Goal: Information Seeking & Learning: Learn about a topic

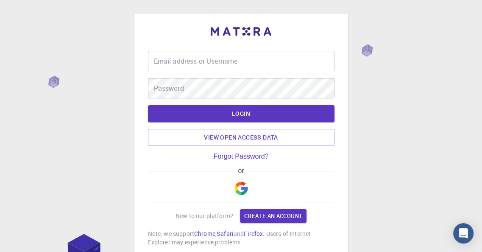
type input "ouadah2025"
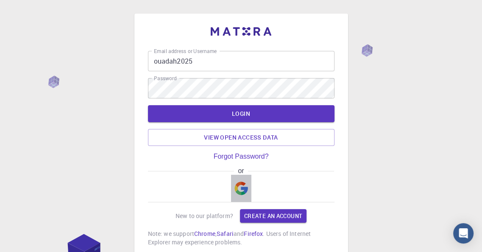
click at [239, 188] on img "button" at bounding box center [241, 188] width 14 height 14
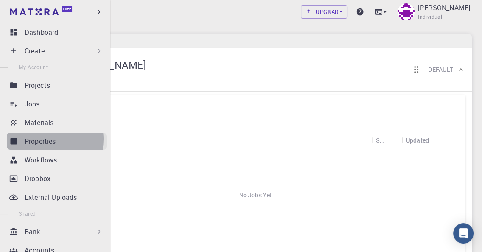
click at [45, 139] on p "Properties" at bounding box center [40, 141] width 31 height 10
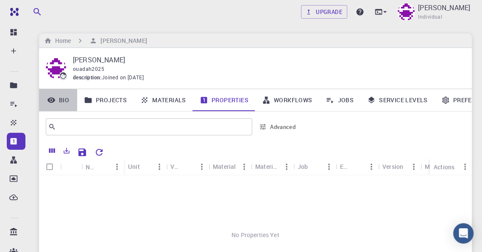
click at [66, 100] on link "Bio" at bounding box center [58, 100] width 38 height 22
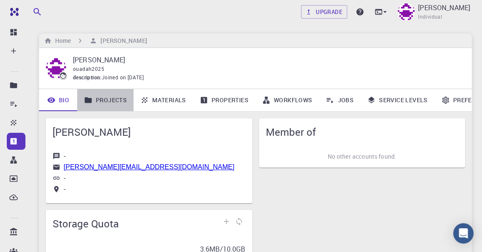
click at [114, 100] on link "Projects" at bounding box center [105, 100] width 56 height 22
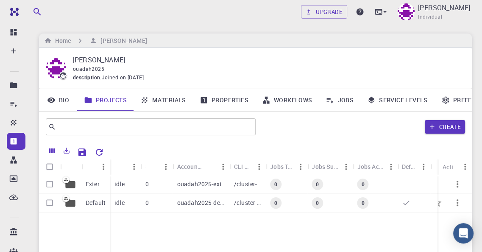
click at [194, 201] on p "ouadah2025-default" at bounding box center [201, 202] width 48 height 8
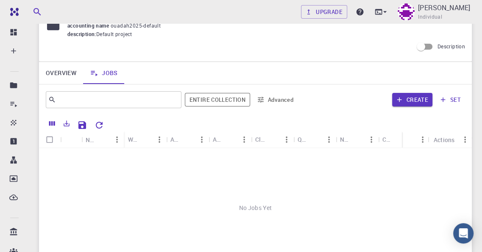
scroll to position [42, 0]
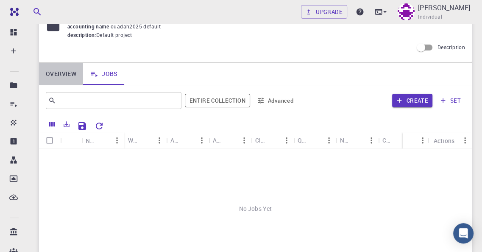
click at [61, 75] on link "Overview" at bounding box center [61, 74] width 44 height 22
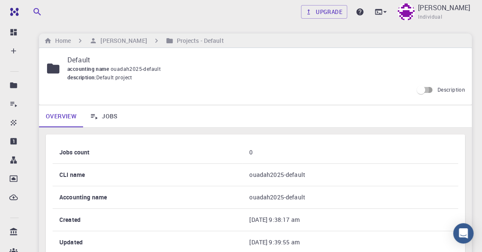
click at [426, 90] on input "Description" at bounding box center [421, 90] width 48 height 16
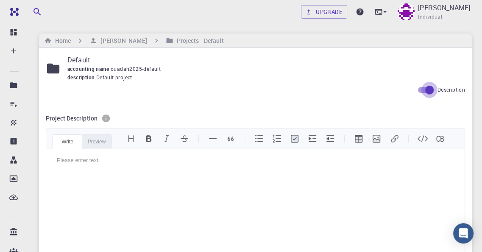
click at [423, 89] on input "Description" at bounding box center [429, 90] width 48 height 16
checkbox input "false"
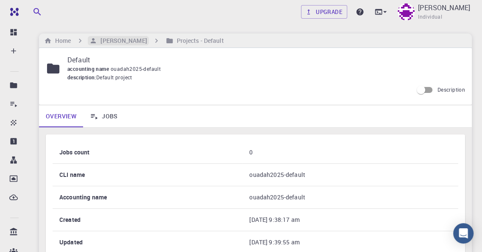
click at [115, 41] on h6 "[PERSON_NAME]" at bounding box center [122, 40] width 50 height 9
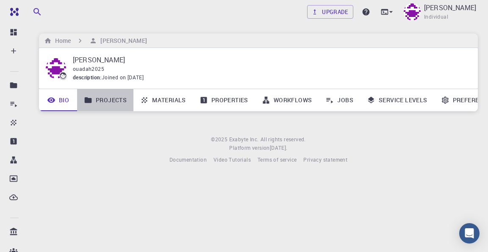
click at [100, 95] on link "Projects" at bounding box center [105, 100] width 56 height 22
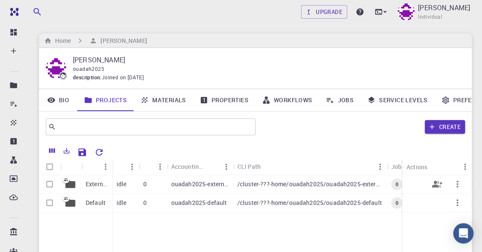
click at [98, 184] on p "External" at bounding box center [97, 184] width 22 height 8
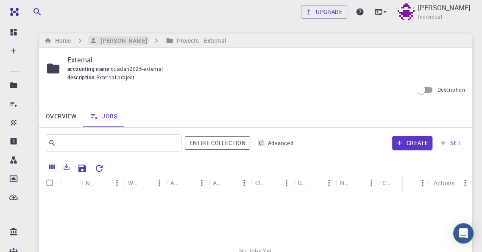
click at [115, 43] on h6 "[PERSON_NAME]" at bounding box center [122, 40] width 50 height 9
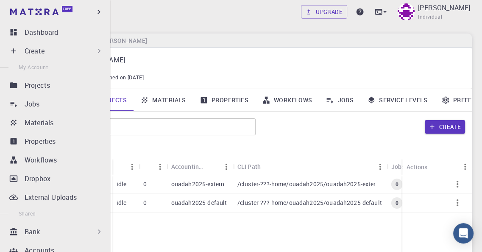
scroll to position [85, 0]
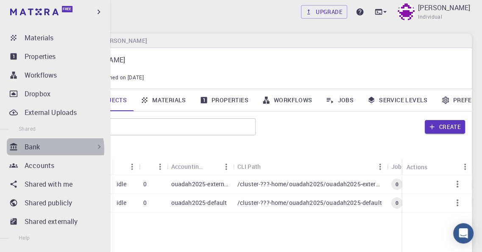
click at [53, 149] on div "Bank" at bounding box center [64, 147] width 79 height 10
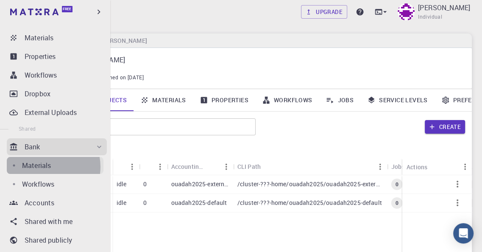
click at [47, 167] on p "Materials" at bounding box center [36, 165] width 29 height 10
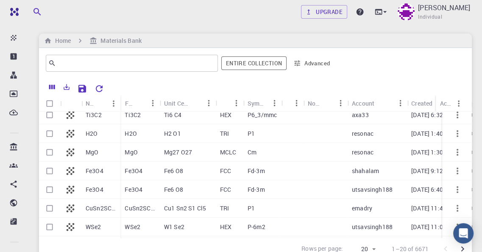
scroll to position [85, 0]
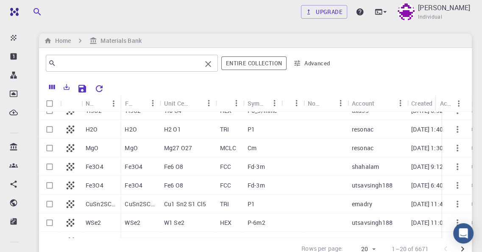
click at [84, 61] on input "text" at bounding box center [128, 63] width 145 height 12
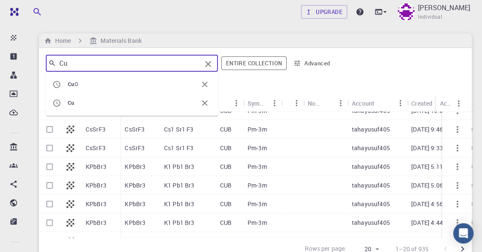
type input "Cu"
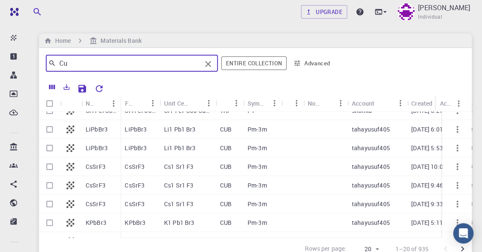
scroll to position [0, 0]
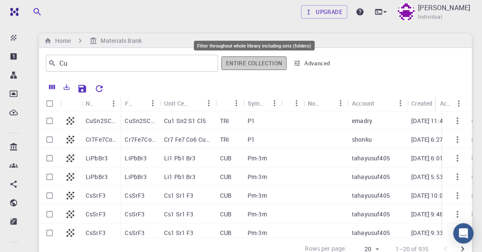
click at [250, 61] on button "Entire collection" at bounding box center [253, 63] width 65 height 14
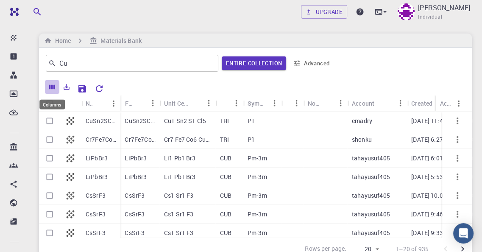
click at [53, 86] on icon "Columns" at bounding box center [52, 87] width 6 height 5
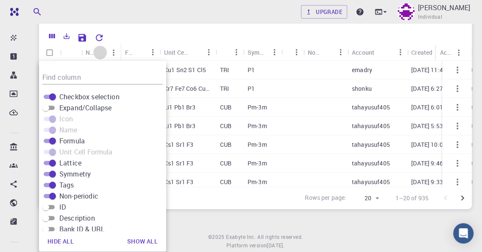
click at [95, 54] on button "Sort" at bounding box center [100, 53] width 14 height 14
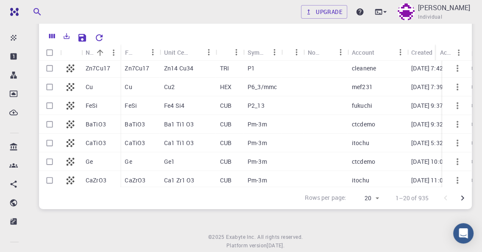
scroll to position [211, 0]
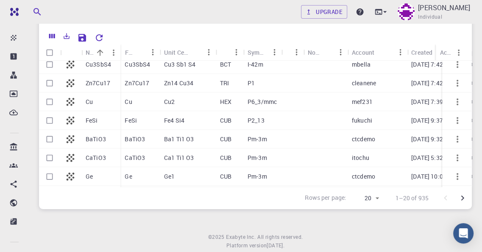
click at [452, 100] on icon "button" at bounding box center [457, 102] width 10 height 10
click at [454, 108] on span "Expand" at bounding box center [463, 109] width 18 height 8
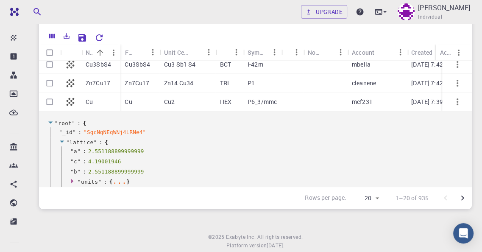
click at [68, 101] on icon at bounding box center [70, 102] width 12 height 12
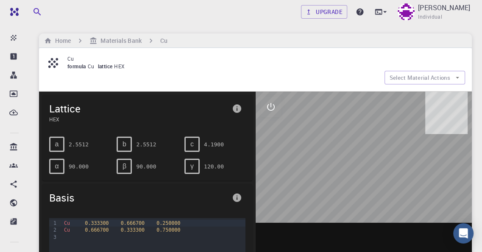
scroll to position [42, 0]
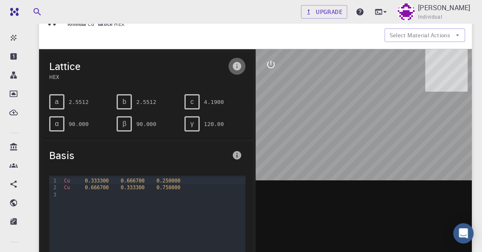
click at [236, 66] on icon "info" at bounding box center [237, 66] width 8 height 8
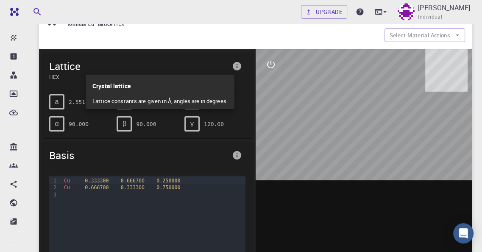
click at [301, 136] on div at bounding box center [241, 126] width 482 height 252
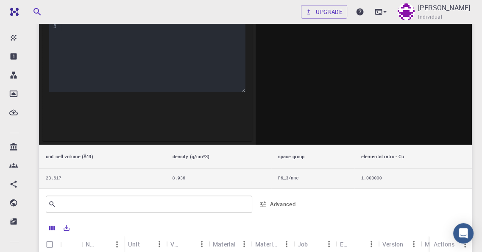
scroll to position [0, 0]
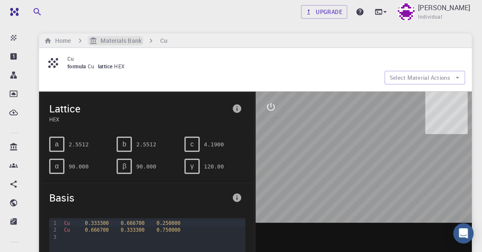
click at [108, 42] on h6 "Materials Bank" at bounding box center [119, 40] width 44 height 9
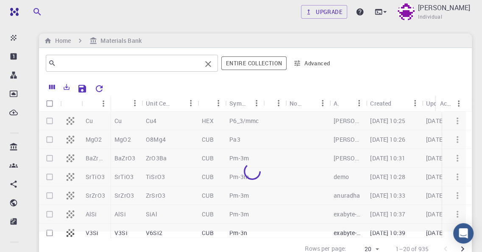
click at [90, 65] on input "text" at bounding box center [128, 63] width 145 height 12
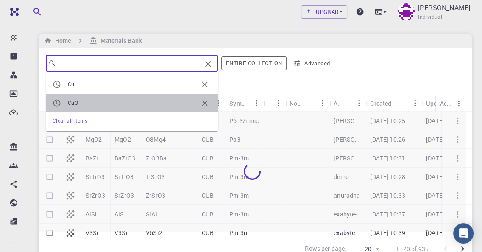
click at [76, 104] on span "CuO" at bounding box center [73, 102] width 10 height 7
type input "CuO"
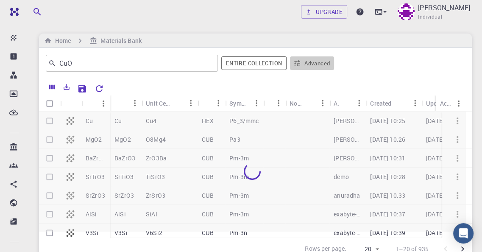
click at [298, 63] on icon "button" at bounding box center [297, 63] width 8 height 8
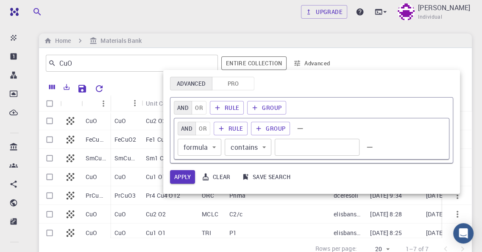
click at [380, 56] on div at bounding box center [241, 126] width 482 height 252
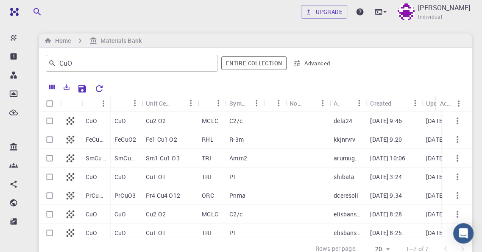
click at [90, 117] on p "CuO" at bounding box center [91, 121] width 11 height 8
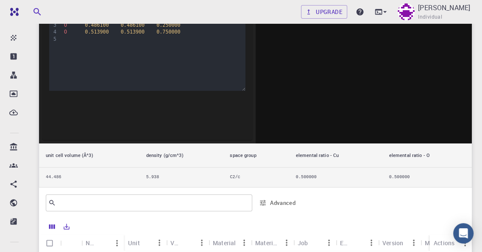
scroll to position [42, 0]
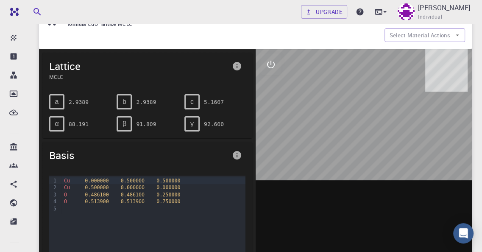
click at [235, 65] on icon "info" at bounding box center [237, 66] width 8 height 8
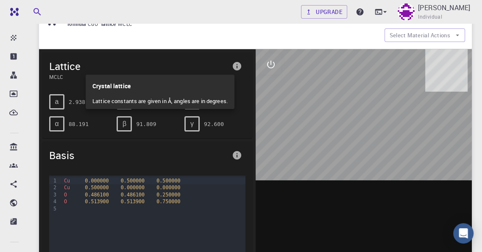
click at [293, 99] on div at bounding box center [241, 126] width 482 height 252
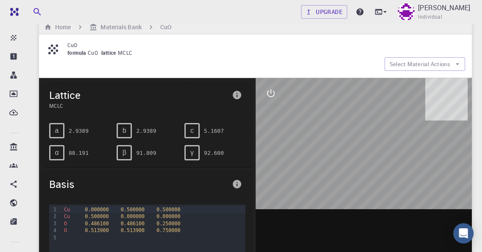
scroll to position [0, 0]
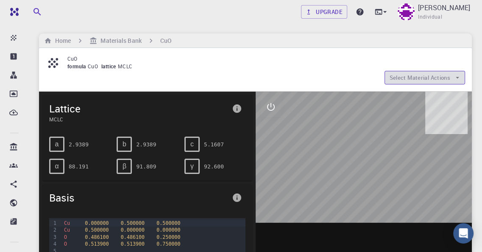
click at [453, 75] on button "Select Material Actions" at bounding box center [424, 78] width 81 height 14
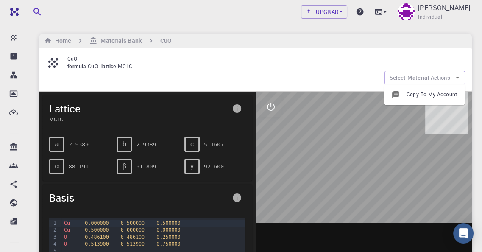
click at [267, 70] on div "formula CuO lattice MCLC" at bounding box center [262, 66] width 391 height 8
click at [112, 37] on h6 "Materials Bank" at bounding box center [119, 40] width 44 height 9
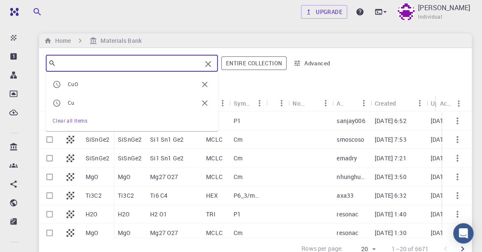
click at [95, 63] on input "text" at bounding box center [128, 63] width 145 height 12
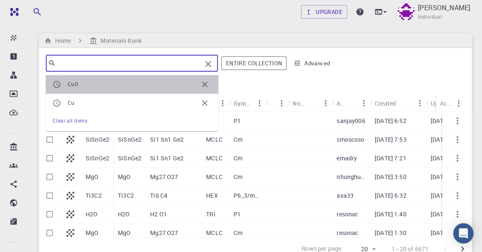
click at [87, 83] on span "CuO" at bounding box center [133, 84] width 130 height 8
type input "CuO"
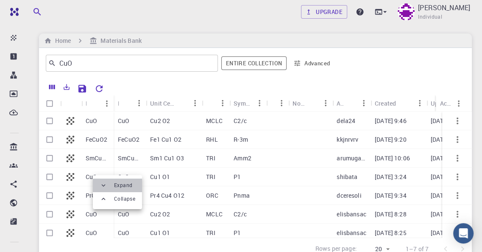
click at [112, 184] on li "Expand" at bounding box center [117, 185] width 49 height 14
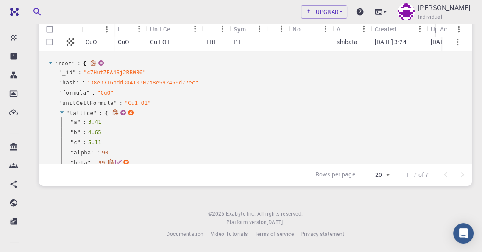
scroll to position [20, 0]
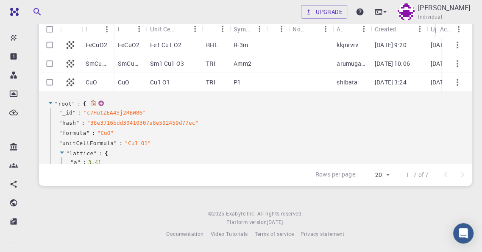
click at [50, 102] on icon at bounding box center [50, 103] width 4 height 2
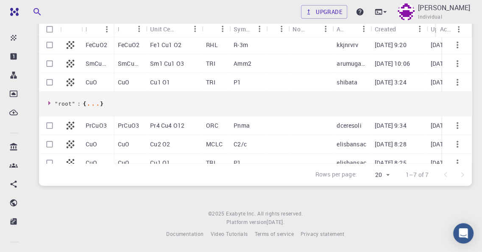
click at [70, 126] on icon at bounding box center [71, 125] width 8 height 8
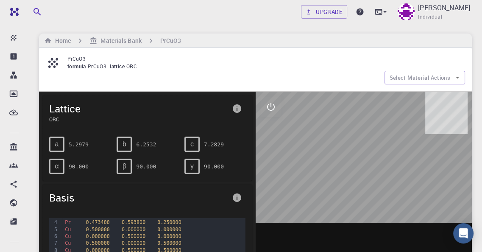
click at [235, 109] on icon "info" at bounding box center [237, 108] width 8 height 8
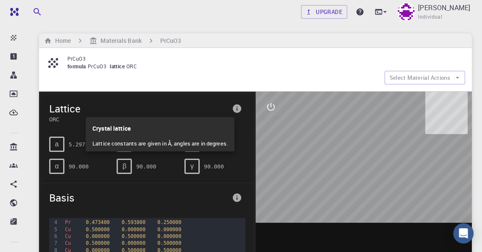
click at [271, 107] on div at bounding box center [241, 126] width 482 height 252
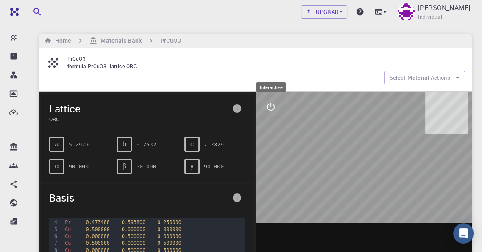
click at [270, 106] on icon "interactive" at bounding box center [271, 107] width 8 height 8
click at [271, 129] on icon "view" at bounding box center [270, 127] width 9 height 6
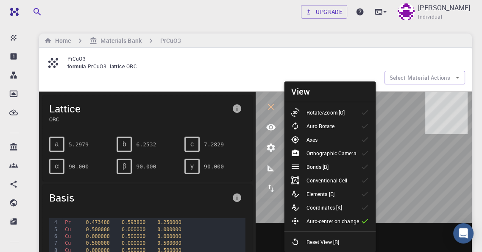
click at [211, 99] on div "Lattice ORC" at bounding box center [147, 112] width 210 height 35
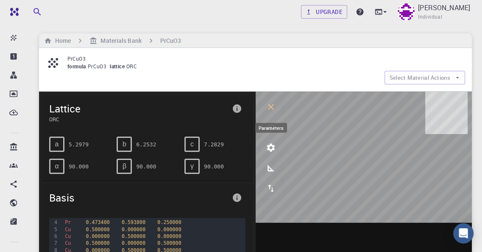
click at [273, 148] on icon "parameters" at bounding box center [271, 147] width 8 height 8
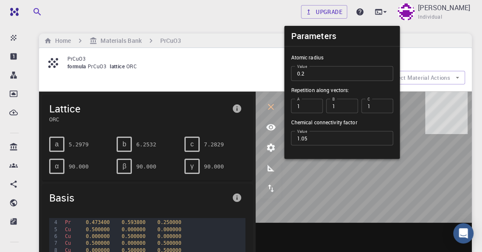
click at [185, 102] on span "Lattice" at bounding box center [138, 109] width 179 height 14
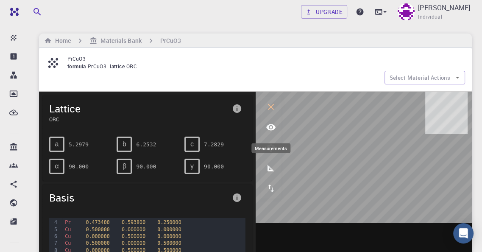
click at [270, 167] on icon "measurements" at bounding box center [270, 167] width 7 height 7
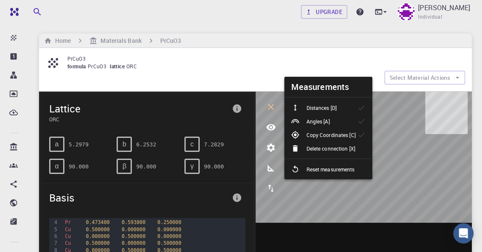
click at [159, 103] on span "Lattice" at bounding box center [138, 109] width 179 height 14
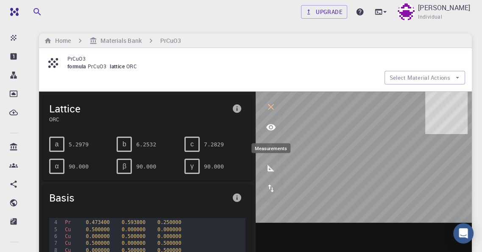
click at [270, 167] on icon "measurements" at bounding box center [271, 168] width 10 height 10
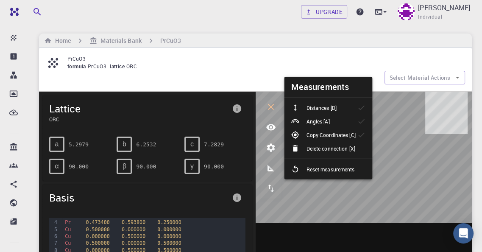
click at [183, 98] on div "Lattice ORC" at bounding box center [147, 112] width 210 height 35
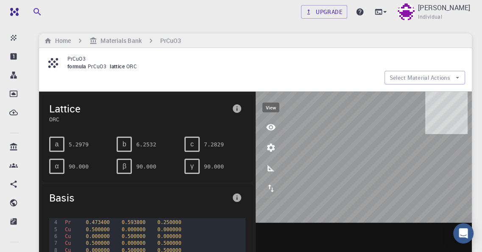
click at [271, 127] on icon "view" at bounding box center [270, 127] width 9 height 6
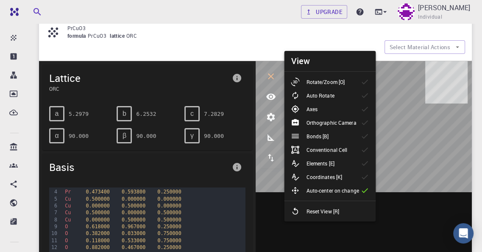
scroll to position [42, 0]
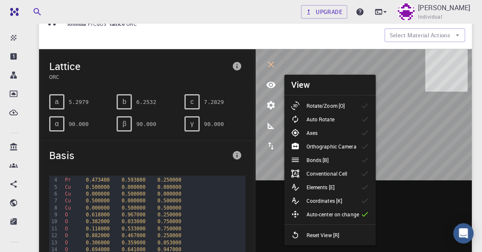
click at [337, 238] on p "Reset View [R]" at bounding box center [322, 235] width 33 height 8
click at [271, 104] on icon "parameters" at bounding box center [271, 105] width 10 height 10
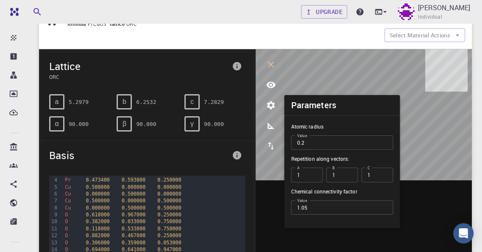
click at [189, 64] on span "Lattice" at bounding box center [138, 66] width 179 height 14
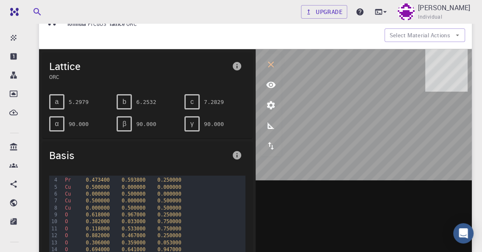
click at [167, 39] on div "PrCuO3 formula PrCuO3 lattice ORC Select Material Actions" at bounding box center [255, 27] width 433 height 43
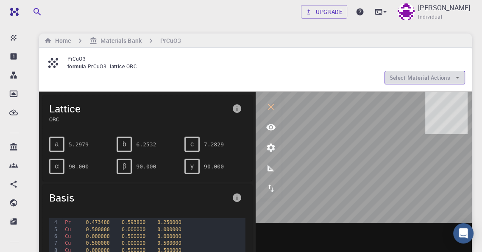
click at [460, 78] on icon "button" at bounding box center [458, 78] width 8 height 8
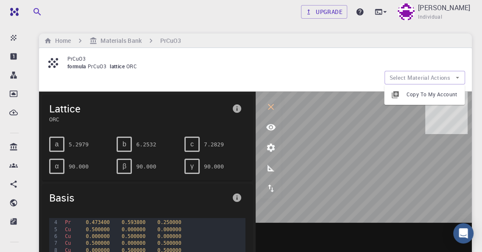
click at [291, 80] on div "PrCuO3 formula PrCuO3 lattice ORC Select Material Actions" at bounding box center [255, 69] width 433 height 43
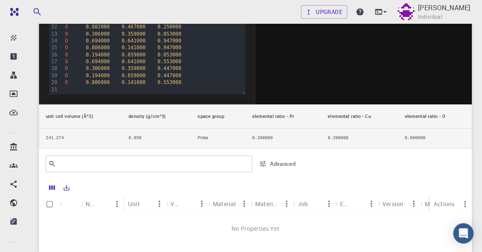
scroll to position [297, 0]
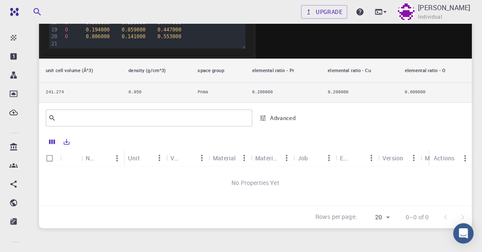
click at [223, 157] on div "Material" at bounding box center [224, 158] width 23 height 17
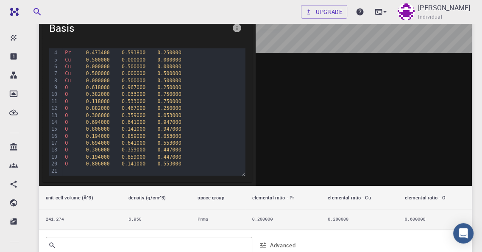
scroll to position [0, 0]
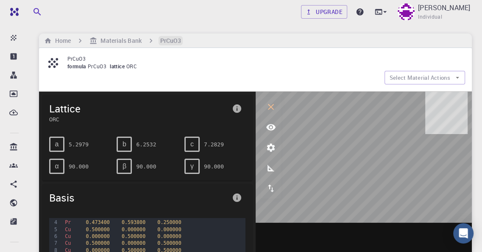
click at [166, 39] on h6 "PrCuO3" at bounding box center [170, 40] width 21 height 9
click at [102, 63] on span "PrCuO3" at bounding box center [99, 66] width 22 height 7
click at [53, 64] on icon at bounding box center [53, 63] width 15 height 15
click at [138, 41] on h6 "Materials Bank" at bounding box center [119, 40] width 44 height 9
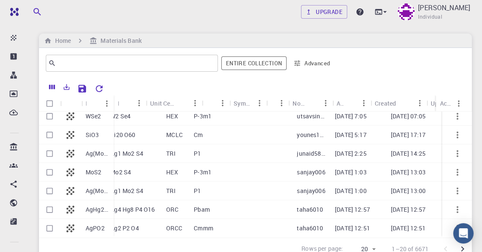
scroll to position [253, 0]
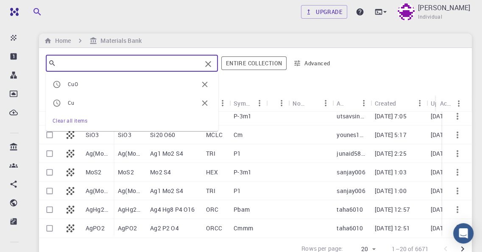
click at [87, 65] on input "text" at bounding box center [128, 63] width 145 height 12
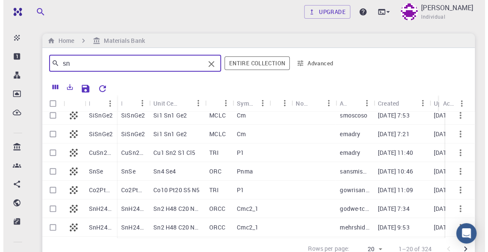
scroll to position [0, 0]
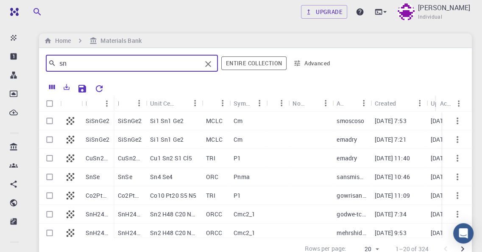
type input "sn"
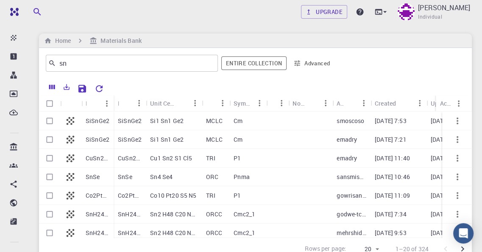
click at [95, 155] on p "CuSn2SCl5" at bounding box center [98, 158] width 24 height 8
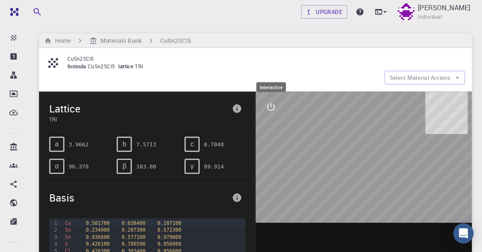
click at [270, 104] on icon "interactive" at bounding box center [271, 107] width 10 height 10
click at [270, 169] on icon "measurements" at bounding box center [271, 168] width 10 height 10
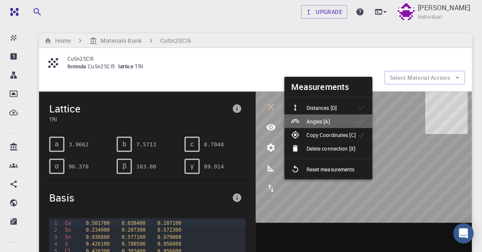
click at [325, 122] on p "Angles [A]" at bounding box center [317, 121] width 23 height 8
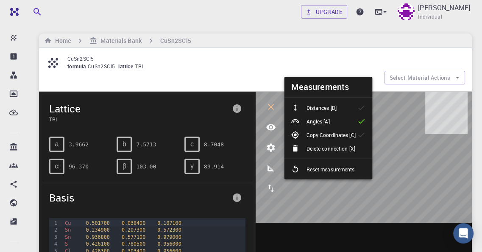
click at [325, 122] on p "Angles [A]" at bounding box center [317, 121] width 23 height 8
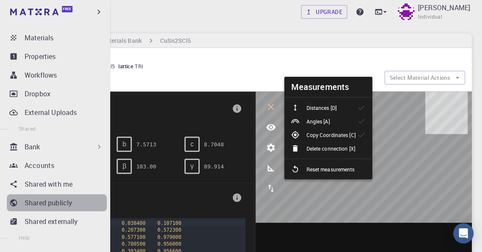
click at [64, 201] on p "Shared publicly" at bounding box center [48, 203] width 47 height 10
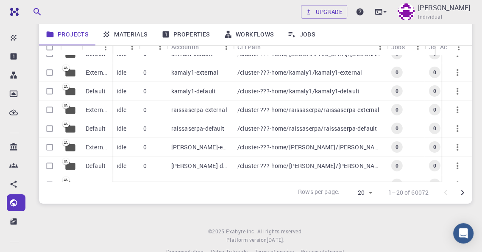
scroll to position [85, 0]
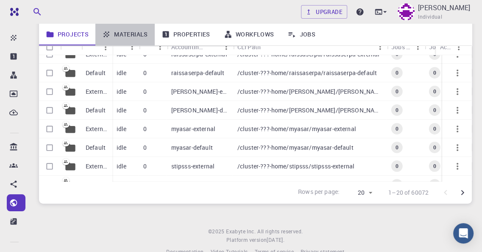
click at [134, 35] on link "Materials" at bounding box center [124, 34] width 59 height 22
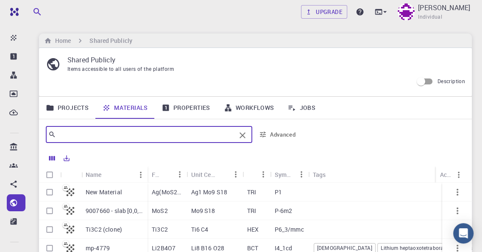
click at [82, 136] on input "text" at bounding box center [146, 134] width 180 height 12
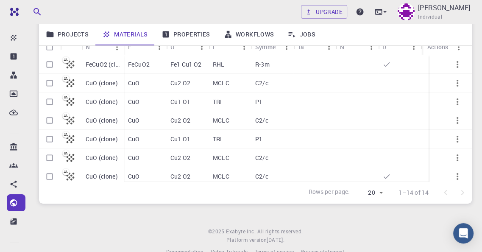
scroll to position [42, 0]
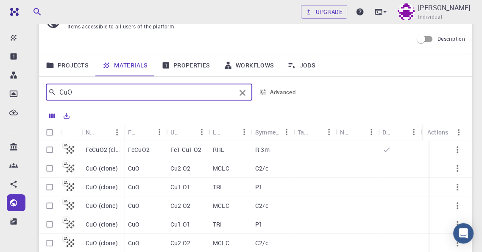
type input "CuO"
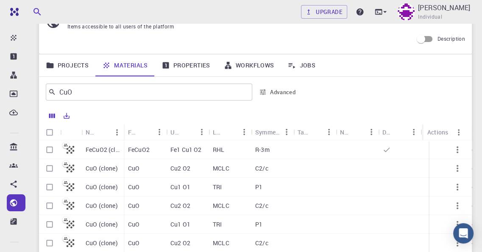
click at [154, 148] on div "FeCuO2" at bounding box center [145, 149] width 42 height 19
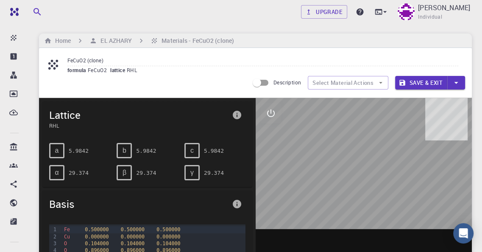
click at [53, 65] on icon at bounding box center [53, 64] width 15 height 15
click at [129, 39] on h6 "EL AZHARY" at bounding box center [114, 40] width 35 height 9
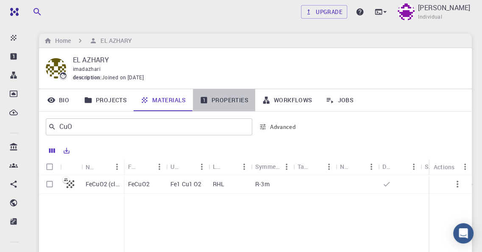
click at [231, 99] on link "Properties" at bounding box center [224, 100] width 62 height 22
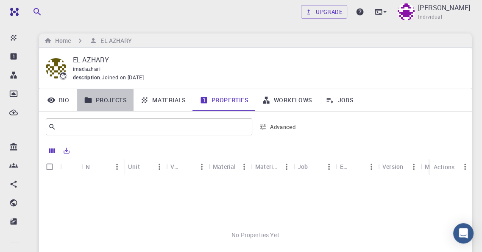
click at [108, 98] on link "Projects" at bounding box center [105, 100] width 56 height 22
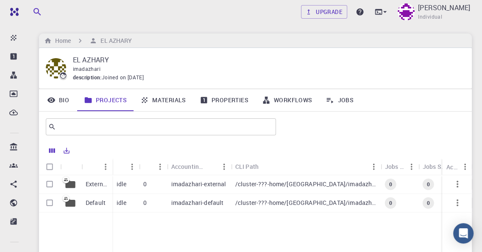
scroll to position [42, 0]
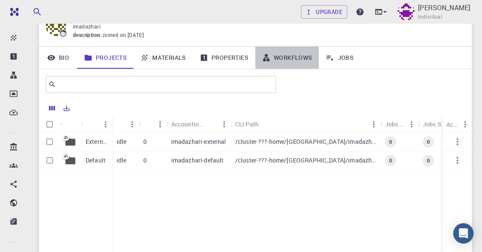
click at [290, 57] on link "Workflows" at bounding box center [287, 58] width 64 height 22
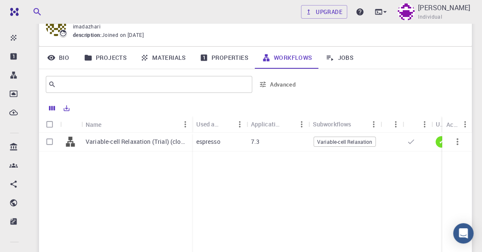
click at [205, 139] on p "espresso" at bounding box center [208, 141] width 24 height 8
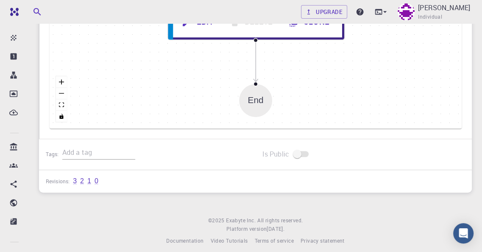
scroll to position [482, 0]
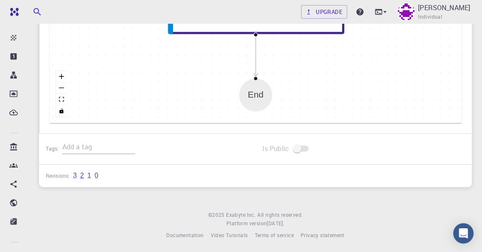
click at [82, 176] on link "2" at bounding box center [82, 176] width 4 height 8
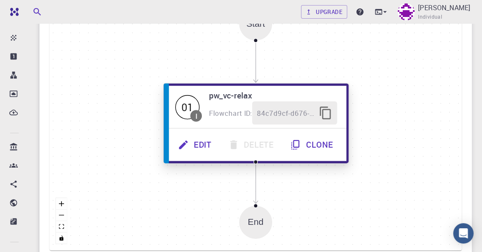
scroll to position [185, 0]
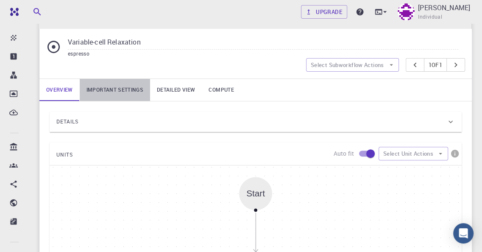
click at [119, 89] on link "Important settings" at bounding box center [115, 90] width 70 height 22
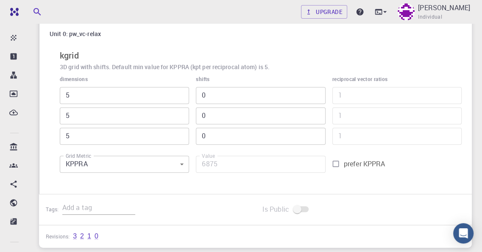
scroll to position [228, 0]
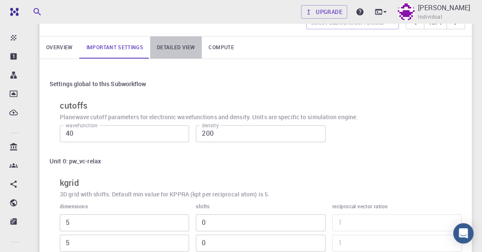
click at [171, 46] on link "Detailed view" at bounding box center [176, 47] width 52 height 22
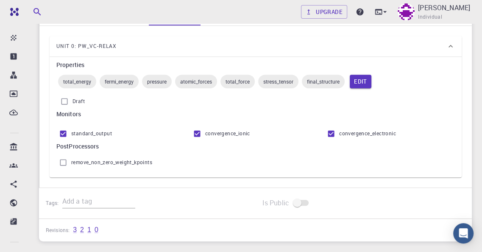
scroll to position [185, 0]
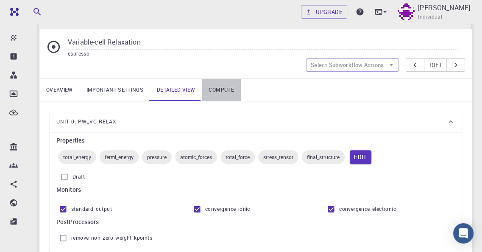
click at [223, 86] on link "Compute" at bounding box center [221, 90] width 39 height 22
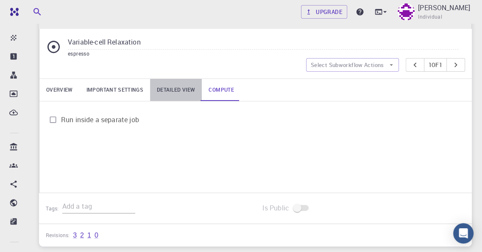
click at [169, 88] on link "Detailed view" at bounding box center [176, 90] width 52 height 22
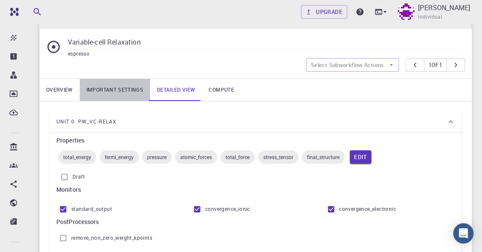
click at [123, 86] on link "Important settings" at bounding box center [115, 90] width 70 height 22
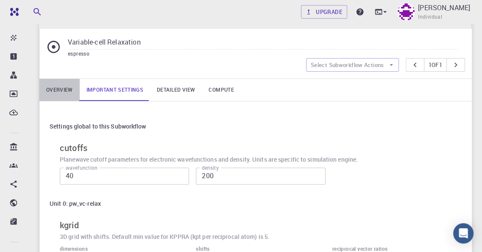
click at [53, 86] on link "Overview" at bounding box center [59, 90] width 40 height 22
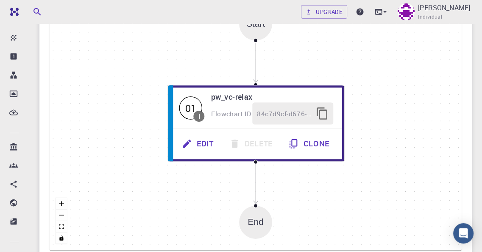
scroll to position [228, 0]
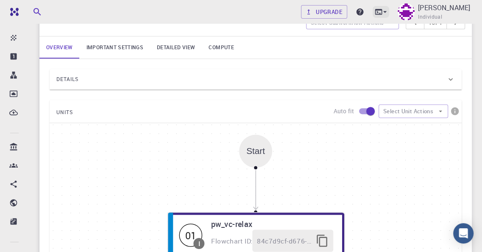
click at [389, 11] on icon at bounding box center [385, 12] width 8 height 8
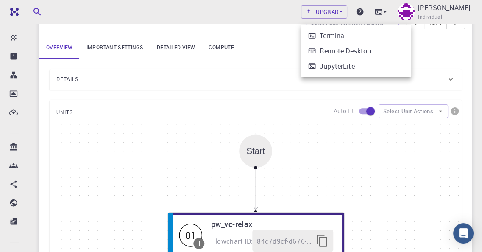
click at [97, 169] on div at bounding box center [241, 126] width 482 height 252
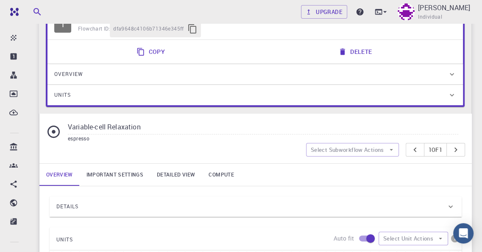
scroll to position [16, 0]
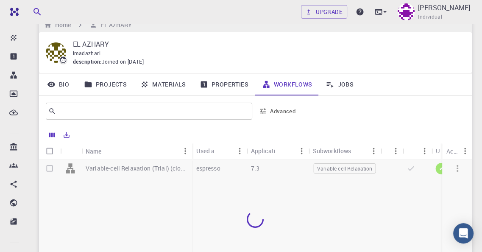
scroll to position [42, 0]
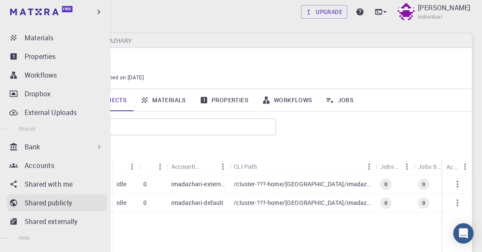
click at [51, 201] on p "Shared publicly" at bounding box center [48, 203] width 47 height 10
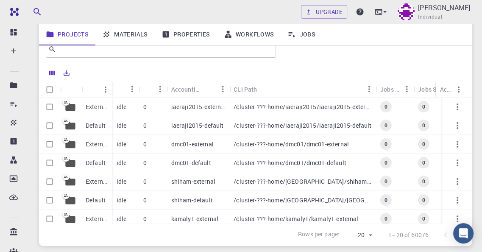
click at [244, 33] on link "Workflows" at bounding box center [249, 34] width 64 height 22
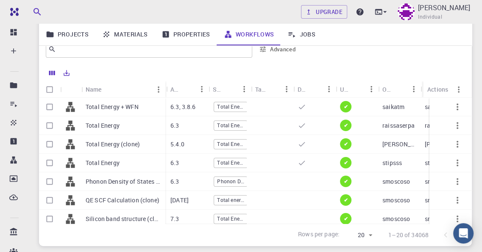
drag, startPoint x: 123, startPoint y: 81, endPoint x: 164, endPoint y: 81, distance: 41.5
click at [164, 81] on div "Name" at bounding box center [166, 89] width 8 height 17
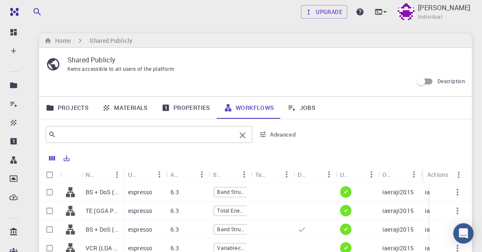
click at [86, 131] on input "text" at bounding box center [146, 134] width 180 height 12
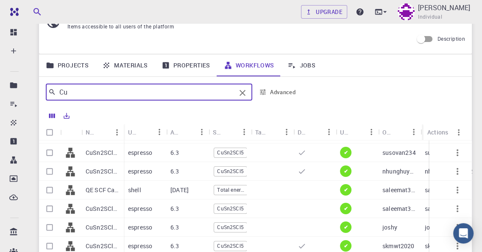
scroll to position [85, 0]
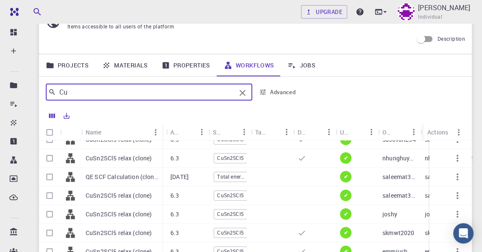
drag, startPoint x: 123, startPoint y: 132, endPoint x: 162, endPoint y: 134, distance: 38.6
click at [162, 134] on div "Name" at bounding box center [163, 132] width 8 height 17
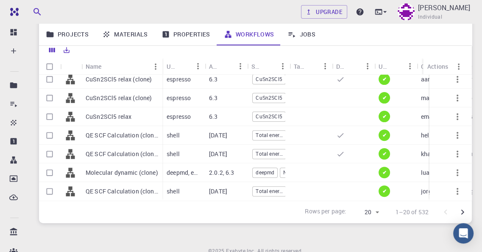
scroll to position [127, 0]
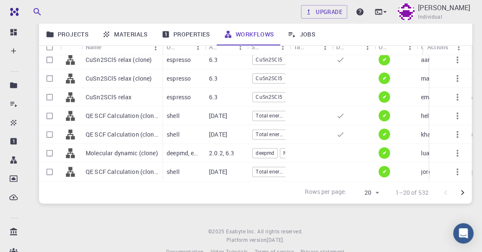
type input "Cu"
click at [461, 191] on icon "Go to next page" at bounding box center [462, 192] width 10 height 10
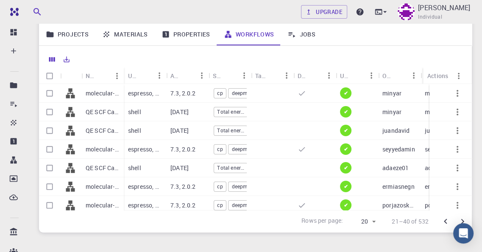
scroll to position [85, 0]
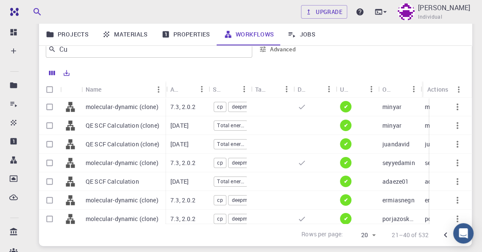
drag, startPoint x: 123, startPoint y: 89, endPoint x: 164, endPoint y: 91, distance: 41.6
click at [164, 91] on div "Name" at bounding box center [166, 89] width 8 height 17
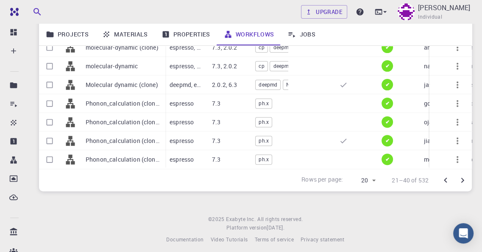
scroll to position [145, 0]
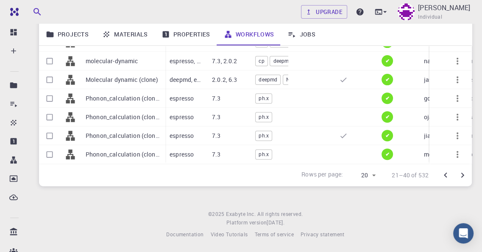
click at [461, 174] on icon "Go to next page" at bounding box center [462, 175] width 10 height 10
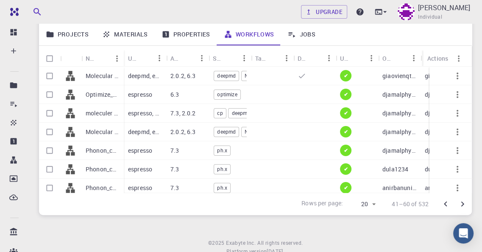
scroll to position [102, 0]
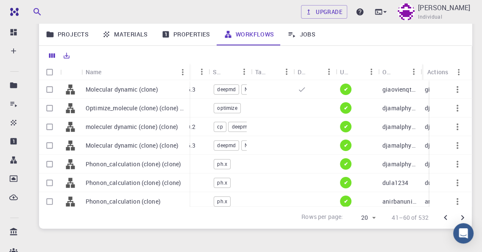
drag, startPoint x: 123, startPoint y: 66, endPoint x: 188, endPoint y: 64, distance: 65.8
click at [188, 64] on div "Name" at bounding box center [190, 72] width 8 height 17
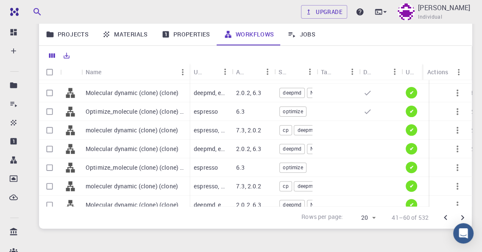
scroll to position [253, 0]
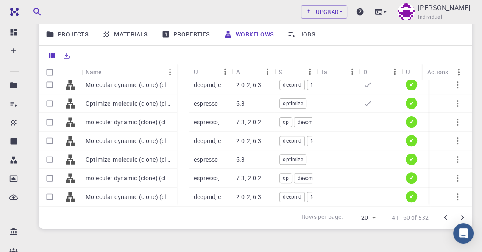
drag, startPoint x: 188, startPoint y: 66, endPoint x: 176, endPoint y: 68, distance: 12.8
click at [176, 68] on div "Name" at bounding box center [177, 72] width 8 height 17
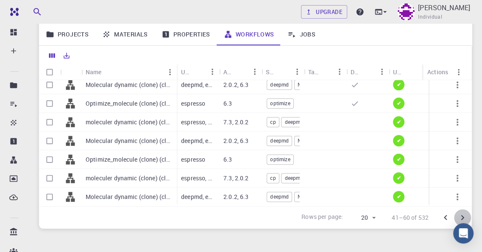
click at [463, 216] on icon "Go to next page" at bounding box center [462, 217] width 10 height 10
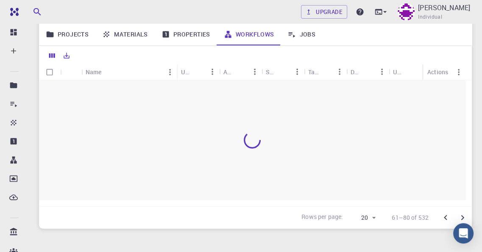
scroll to position [0, 0]
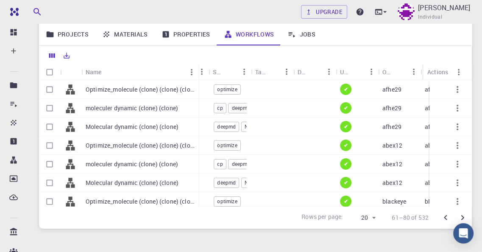
drag, startPoint x: 122, startPoint y: 66, endPoint x: 197, endPoint y: 60, distance: 74.9
click at [197, 60] on div "Name Used application Application Version Subworkflows Tags Default Up-to-date …" at bounding box center [255, 137] width 433 height 181
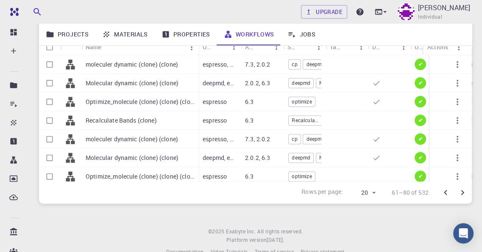
scroll to position [253, 0]
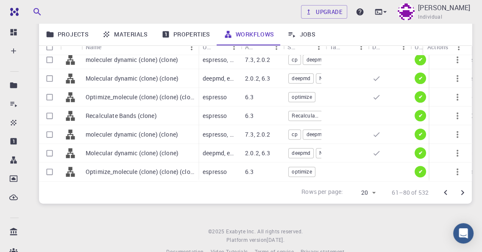
click at [120, 111] on p "Recalculate Bands (clone)" at bounding box center [121, 115] width 71 height 8
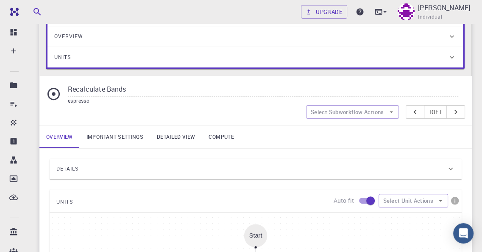
scroll to position [127, 0]
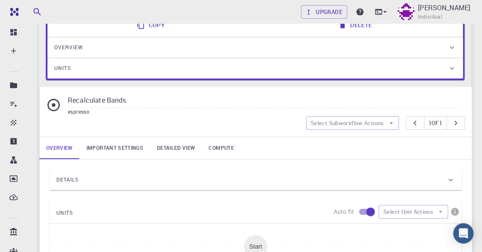
click at [164, 146] on link "Detailed view" at bounding box center [176, 148] width 52 height 22
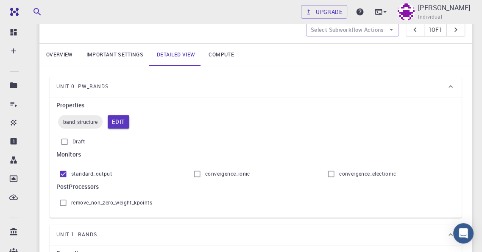
scroll to position [170, 0]
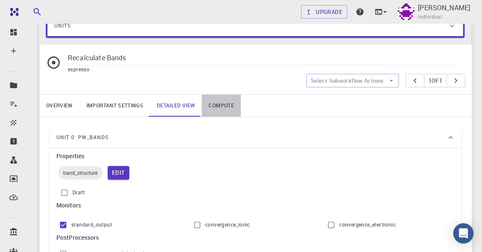
click at [224, 103] on link "Compute" at bounding box center [221, 106] width 39 height 22
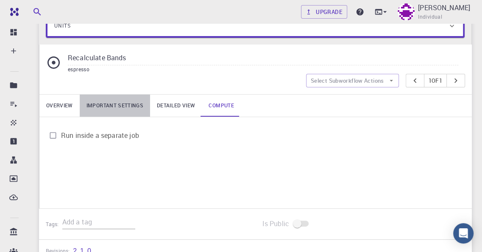
click at [103, 102] on link "Important settings" at bounding box center [115, 106] width 70 height 22
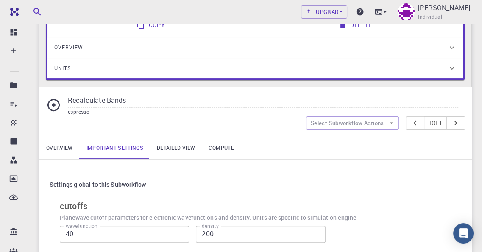
scroll to position [0, 0]
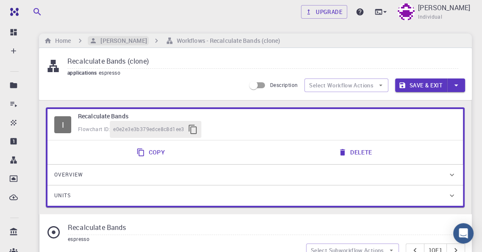
click at [115, 41] on h6 "[PERSON_NAME]" at bounding box center [122, 40] width 50 height 9
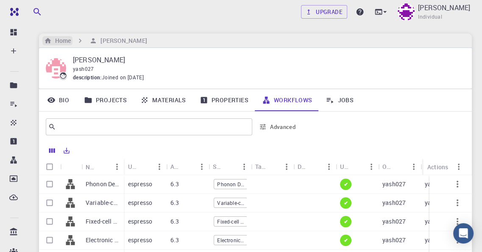
click at [64, 39] on h6 "Home" at bounding box center [61, 40] width 19 height 9
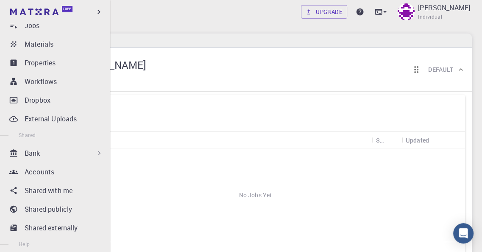
scroll to position [127, 0]
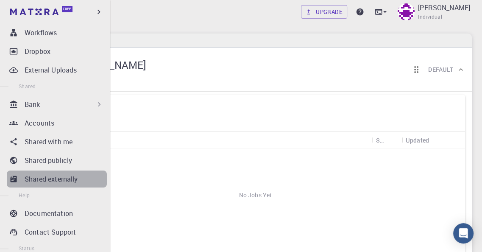
click at [62, 178] on p "Shared externally" at bounding box center [51, 179] width 53 height 10
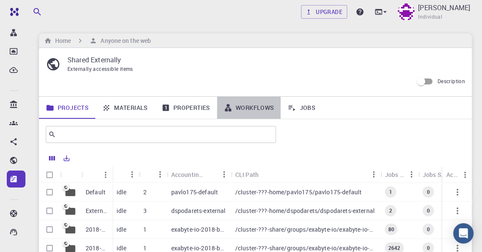
click at [244, 104] on link "Workflows" at bounding box center [249, 108] width 64 height 22
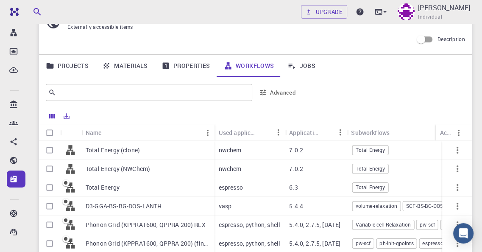
scroll to position [42, 0]
click at [134, 147] on p "Total Energy (clone)" at bounding box center [113, 149] width 54 height 8
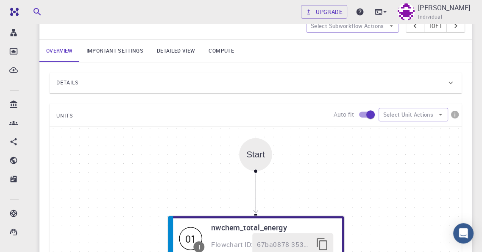
scroll to position [212, 0]
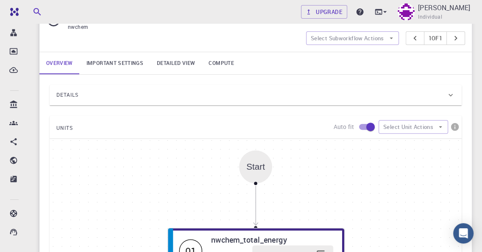
click at [176, 63] on link "Detailed view" at bounding box center [176, 63] width 52 height 22
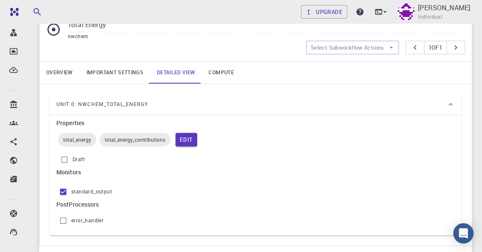
scroll to position [188, 0]
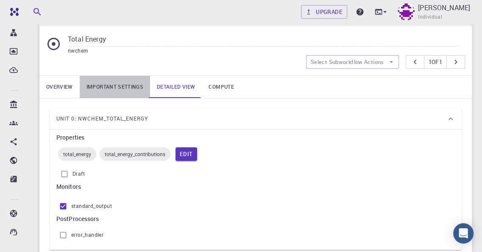
click at [121, 85] on link "Important settings" at bounding box center [115, 87] width 70 height 22
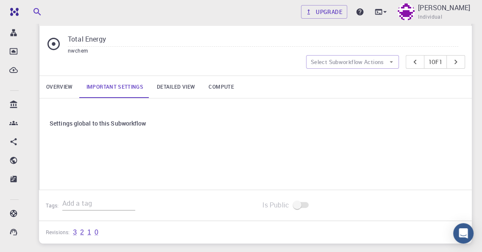
click at [56, 86] on link "Overview" at bounding box center [59, 87] width 40 height 22
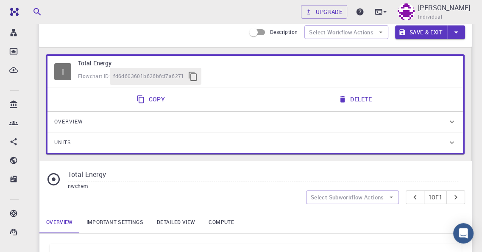
scroll to position [0, 0]
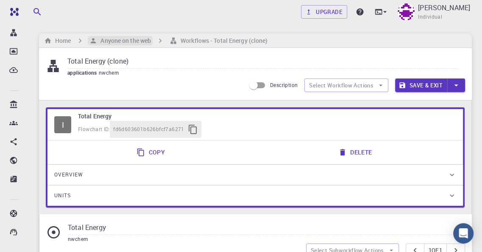
click at [120, 39] on h6 "Anyone on the web" at bounding box center [124, 40] width 54 height 9
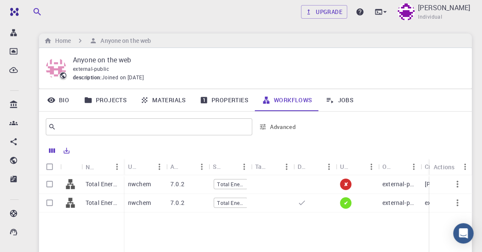
click at [108, 203] on p "Total Energy (NWChem)" at bounding box center [103, 202] width 34 height 8
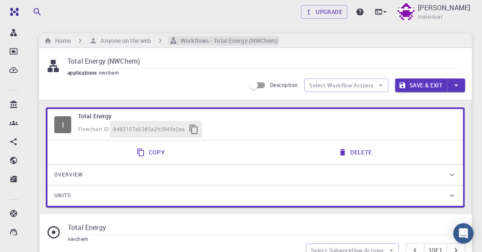
click at [193, 42] on h6 "Workflows - Total Energy (NWChem)" at bounding box center [227, 40] width 100 height 9
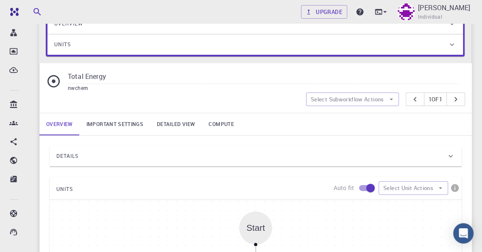
scroll to position [212, 0]
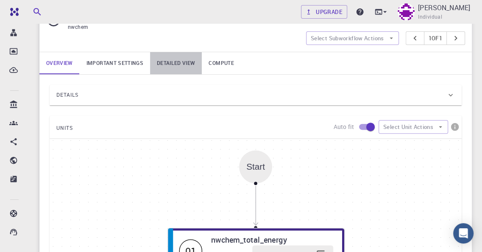
click at [170, 62] on link "Detailed view" at bounding box center [176, 63] width 52 height 22
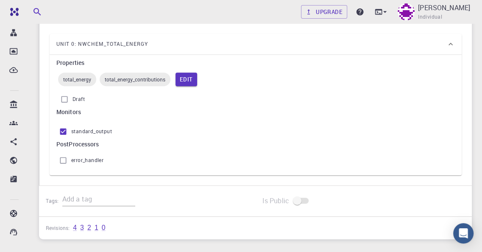
scroll to position [188, 0]
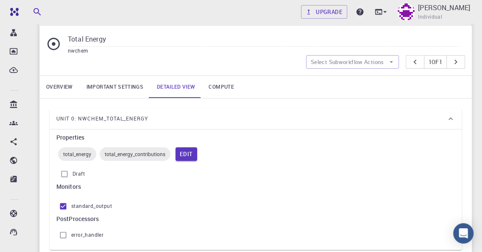
click at [118, 84] on link "Important settings" at bounding box center [115, 87] width 70 height 22
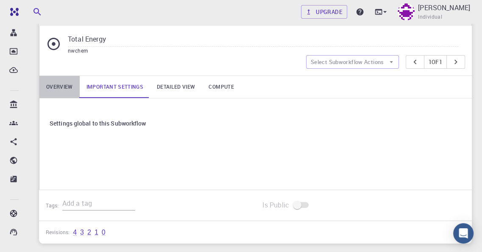
click at [63, 86] on link "Overview" at bounding box center [59, 87] width 40 height 22
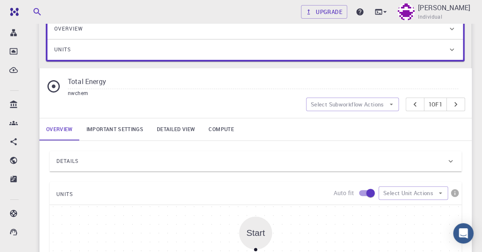
scroll to position [0, 0]
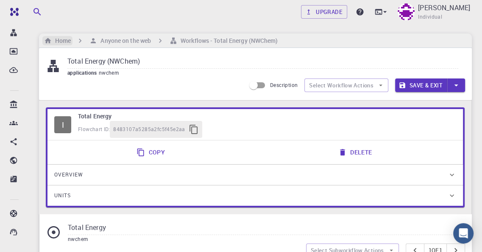
click at [62, 39] on h6 "Home" at bounding box center [61, 40] width 19 height 9
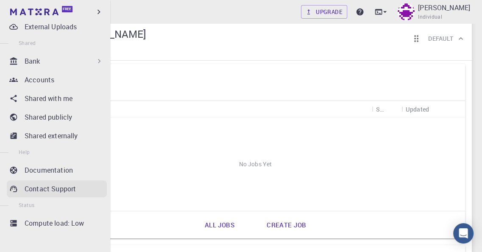
scroll to position [85, 0]
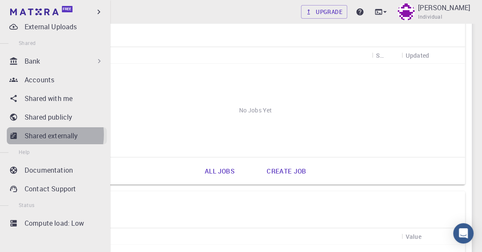
click at [36, 134] on p "Shared externally" at bounding box center [51, 136] width 53 height 10
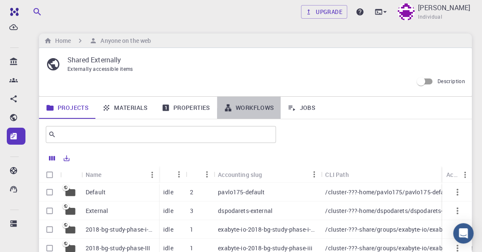
click at [242, 107] on link "Workflows" at bounding box center [249, 108] width 64 height 22
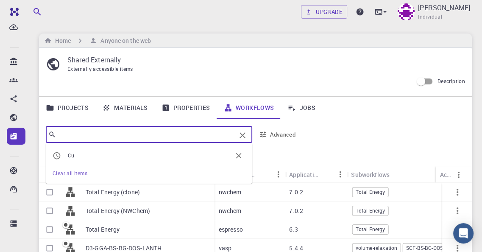
click at [122, 134] on input "text" at bounding box center [146, 134] width 180 height 12
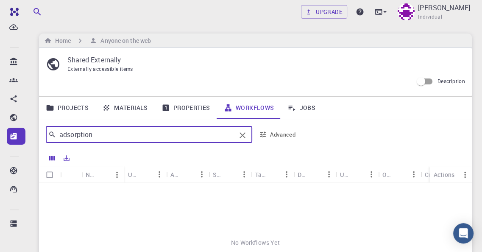
scroll to position [42, 0]
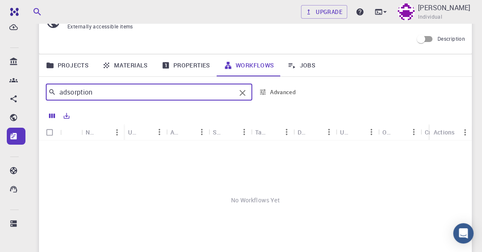
drag, startPoint x: 103, startPoint y: 92, endPoint x: 69, endPoint y: 92, distance: 34.3
click at [69, 92] on input "adsorption" at bounding box center [146, 92] width 180 height 12
drag, startPoint x: 72, startPoint y: 89, endPoint x: 59, endPoint y: 89, distance: 13.2
click at [59, 89] on input "ads" at bounding box center [146, 92] width 180 height 12
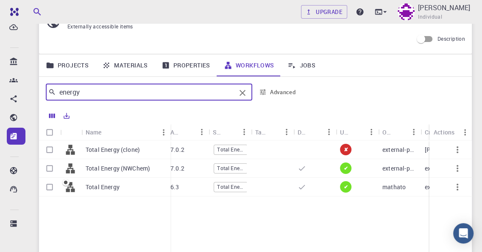
drag, startPoint x: 123, startPoint y: 124, endPoint x: 170, endPoint y: 121, distance: 46.7
click at [170, 121] on div "Name Used application Application Version Subworkflows Tags Default Up-to-date …" at bounding box center [255, 197] width 433 height 181
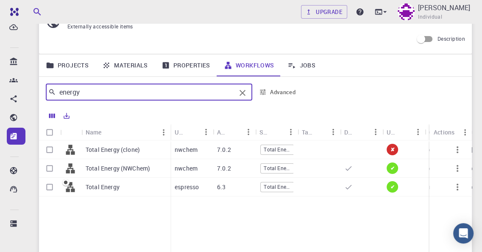
click at [81, 92] on input "energy" at bounding box center [146, 92] width 180 height 12
type input "energy"
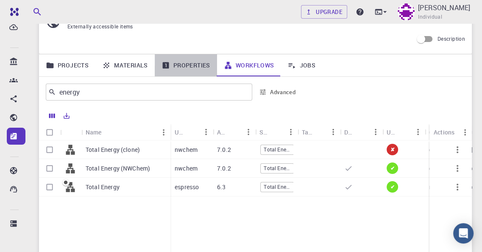
click at [182, 62] on link "Properties" at bounding box center [186, 65] width 62 height 22
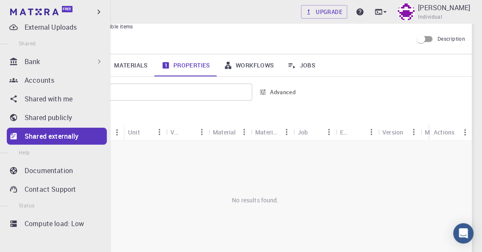
scroll to position [170, 0]
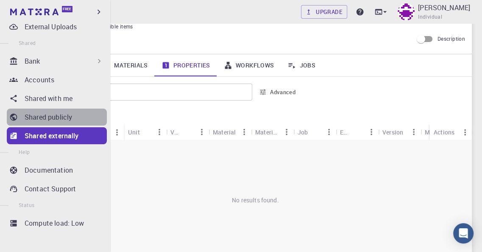
click at [58, 117] on p "Shared publicly" at bounding box center [48, 117] width 47 height 10
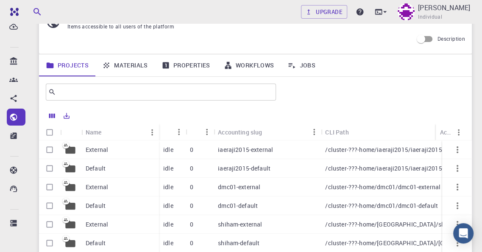
scroll to position [170, 0]
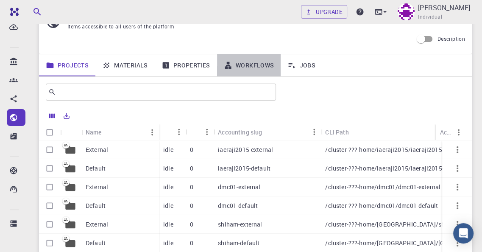
click at [243, 62] on link "Workflows" at bounding box center [249, 65] width 64 height 22
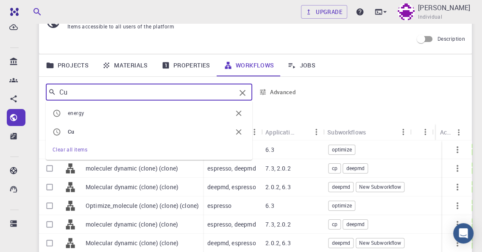
drag, startPoint x: 78, startPoint y: 92, endPoint x: 56, endPoint y: 89, distance: 21.8
click at [56, 89] on input "Cu" at bounding box center [146, 92] width 180 height 12
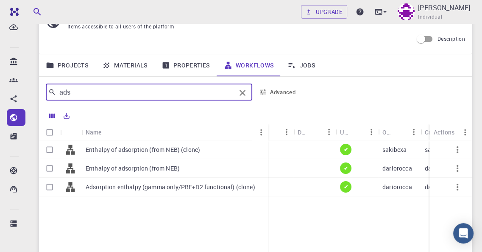
drag, startPoint x: 123, startPoint y: 126, endPoint x: 267, endPoint y: 120, distance: 144.3
click at [267, 120] on div "Name Used application Application Version Subworkflows Tags Default Up-to-date …" at bounding box center [255, 197] width 433 height 181
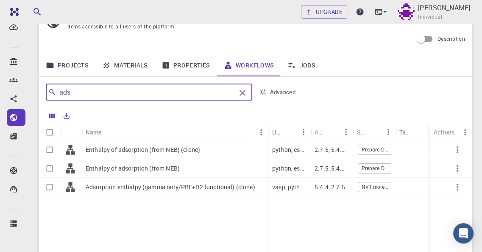
type input "ads"
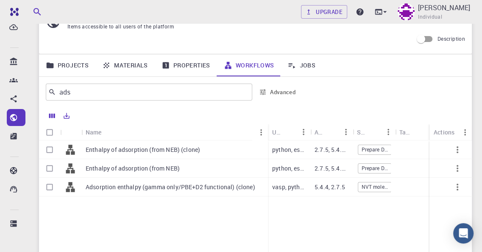
click at [153, 151] on p "Enthalpy of adsorption (from NEB) (clone)" at bounding box center [143, 149] width 114 height 8
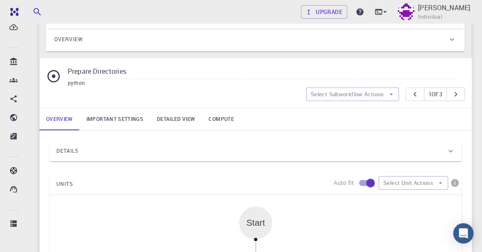
scroll to position [297, 0]
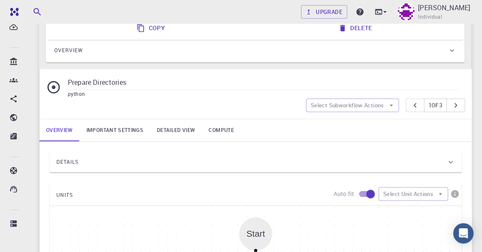
click at [111, 126] on link "Important settings" at bounding box center [115, 130] width 70 height 22
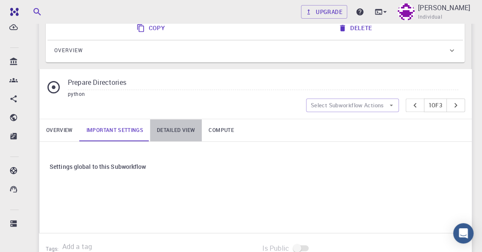
click at [173, 128] on link "Detailed view" at bounding box center [176, 130] width 52 height 22
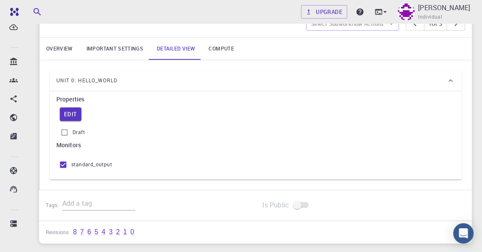
scroll to position [382, 0]
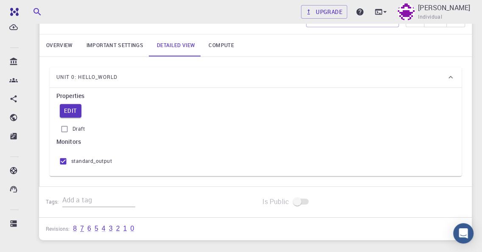
click at [81, 229] on link "7" at bounding box center [82, 229] width 4 height 8
click at [217, 42] on link "Compute" at bounding box center [221, 45] width 39 height 22
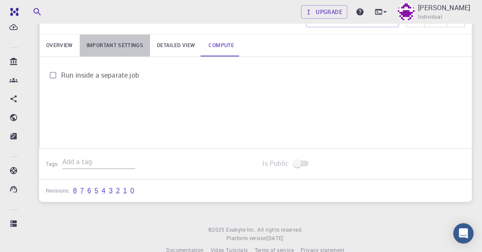
click at [89, 45] on link "Important settings" at bounding box center [115, 45] width 70 height 22
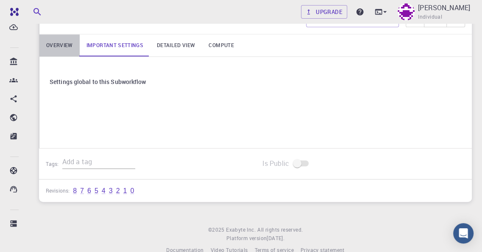
click at [63, 41] on link "Overview" at bounding box center [59, 45] width 40 height 22
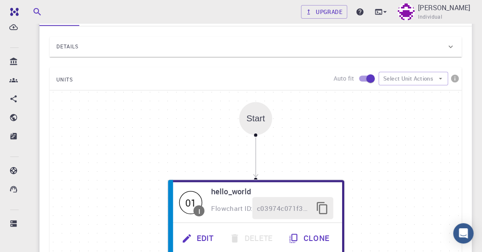
scroll to position [424, 0]
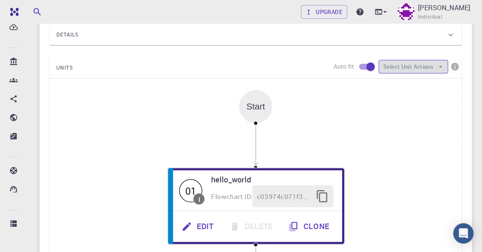
click at [437, 65] on icon "button" at bounding box center [441, 67] width 8 height 8
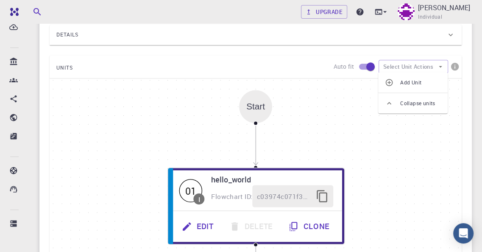
click at [152, 73] on div "UNITS Auto fit Select Unit Actions" at bounding box center [256, 66] width 412 height 23
click at [259, 107] on div "Start" at bounding box center [255, 107] width 19 height 10
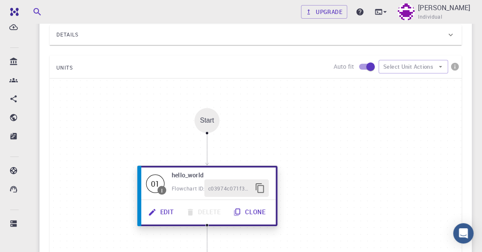
click at [227, 184] on span "c03974c071f35674633656e9" at bounding box center [229, 188] width 43 height 9
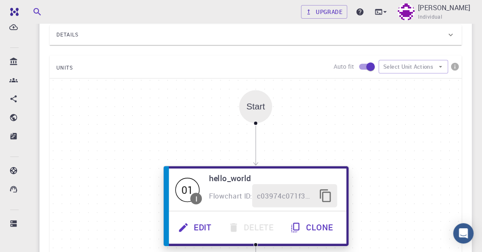
click at [288, 190] on span "c03974c071f35674633656e9" at bounding box center [285, 195] width 57 height 11
click at [187, 190] on div "01" at bounding box center [187, 189] width 24 height 24
click at [195, 195] on div "I" at bounding box center [196, 198] width 2 height 7
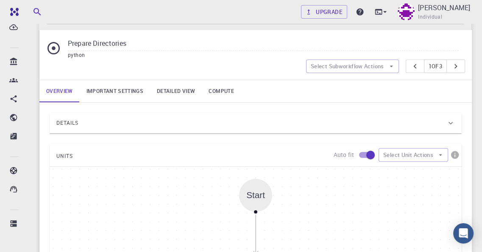
scroll to position [327, 0]
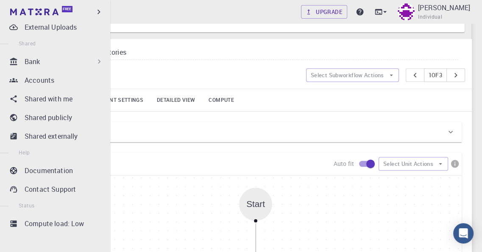
click at [80, 61] on div "Bank" at bounding box center [64, 61] width 79 height 10
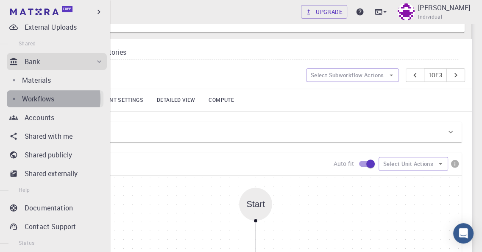
click at [47, 98] on p "Workflows" at bounding box center [38, 99] width 32 height 10
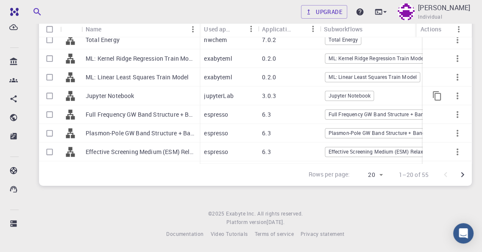
scroll to position [253, 0]
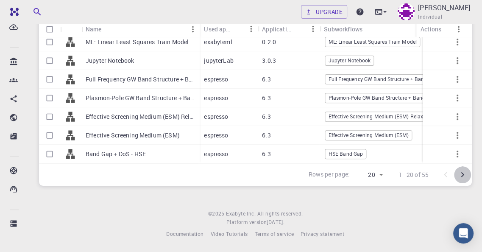
click at [461, 174] on icon "Go to next page" at bounding box center [462, 175] width 10 height 10
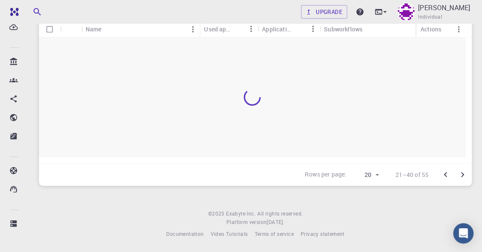
scroll to position [0, 0]
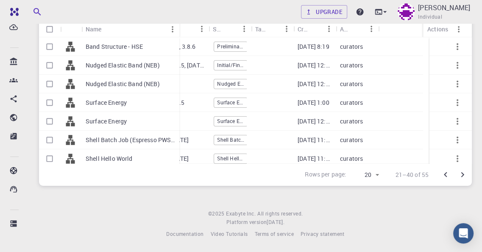
drag, startPoint x: 123, startPoint y: 28, endPoint x: 178, endPoint y: 28, distance: 55.5
click at [178, 28] on div "Name" at bounding box center [180, 29] width 8 height 17
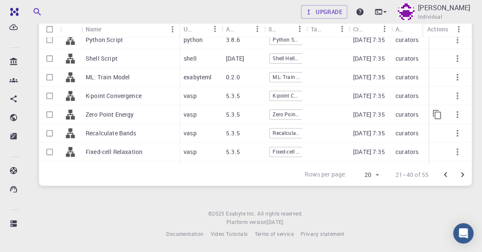
scroll to position [253, 0]
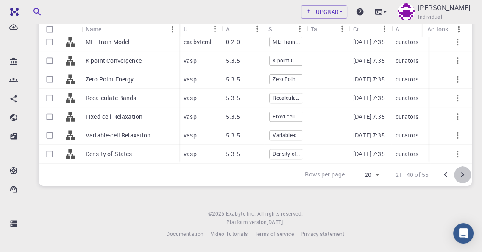
click at [462, 173] on icon "Go to next page" at bounding box center [462, 174] width 3 height 5
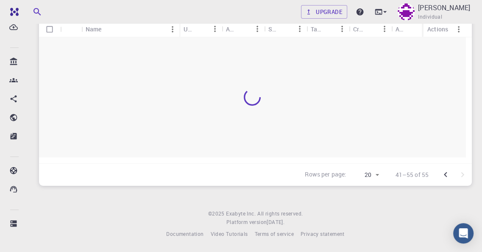
scroll to position [0, 0]
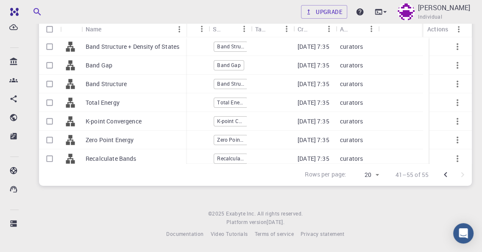
drag, startPoint x: 123, startPoint y: 28, endPoint x: 185, endPoint y: 33, distance: 62.5
click at [185, 33] on div "Name" at bounding box center [187, 29] width 8 height 17
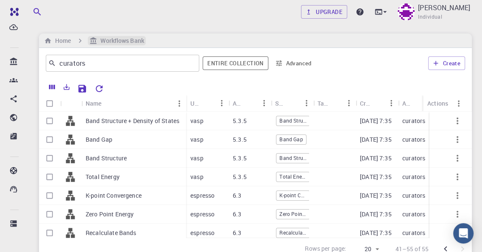
click at [107, 38] on h6 "Workflows Bank" at bounding box center [120, 40] width 47 height 9
click at [113, 177] on p "Total Energy" at bounding box center [103, 177] width 34 height 8
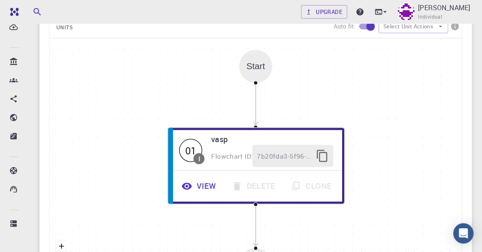
scroll to position [339, 0]
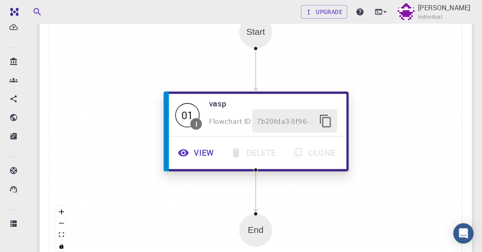
click at [200, 150] on button "View" at bounding box center [196, 152] width 53 height 23
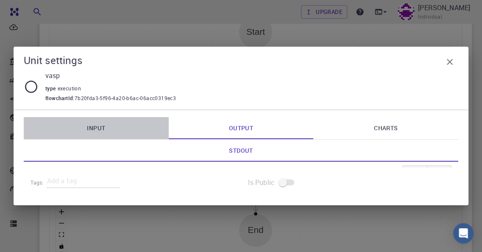
click at [96, 128] on link "Input" at bounding box center [96, 128] width 145 height 22
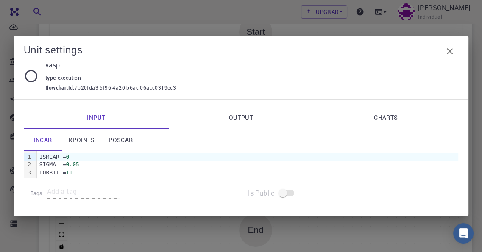
click at [242, 116] on link "Output" at bounding box center [241, 117] width 145 height 22
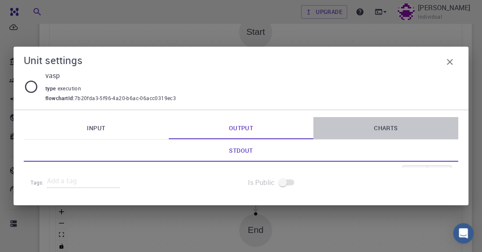
click at [381, 128] on link "Charts" at bounding box center [385, 128] width 145 height 22
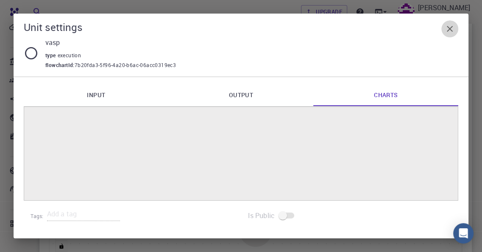
click at [449, 28] on icon "button" at bounding box center [450, 29] width 10 height 10
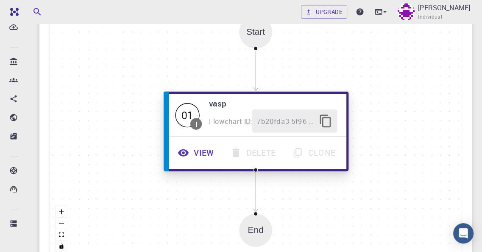
click at [273, 120] on span "7b20fda3-5f96-4a20-b6ac-06acc0319ec3" at bounding box center [285, 120] width 57 height 11
click at [195, 121] on div "I" at bounding box center [196, 123] width 2 height 7
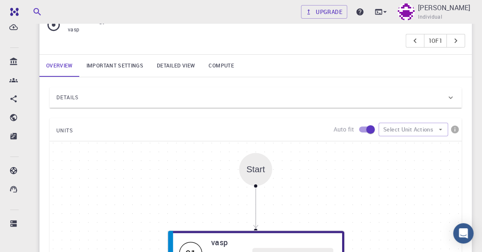
scroll to position [163, 0]
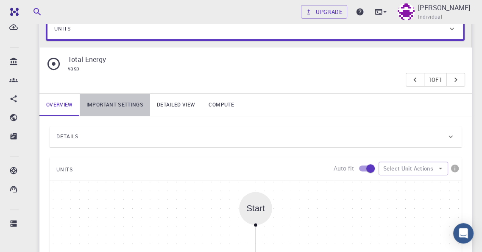
click at [110, 104] on link "Important settings" at bounding box center [115, 105] width 70 height 22
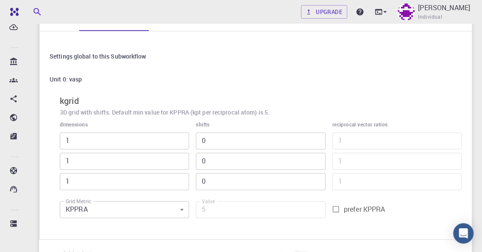
scroll to position [205, 0]
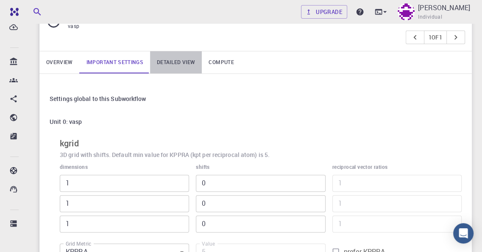
click at [177, 61] on link "Detailed view" at bounding box center [176, 62] width 52 height 22
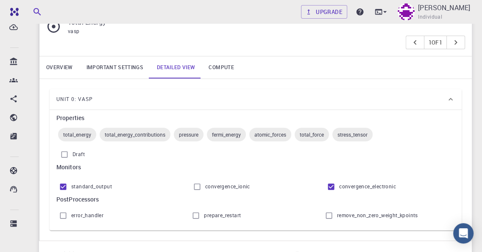
scroll to position [158, 0]
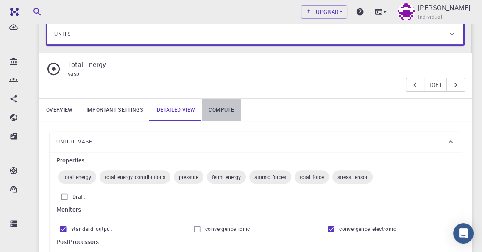
click at [220, 108] on link "Compute" at bounding box center [221, 110] width 39 height 22
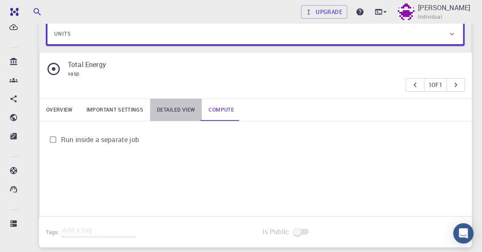
click at [170, 108] on link "Detailed view" at bounding box center [176, 110] width 52 height 22
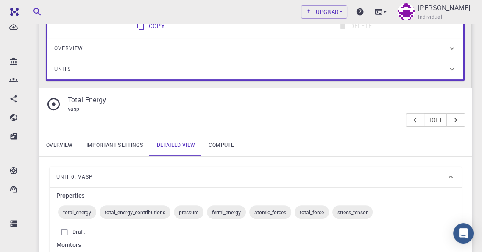
scroll to position [73, 0]
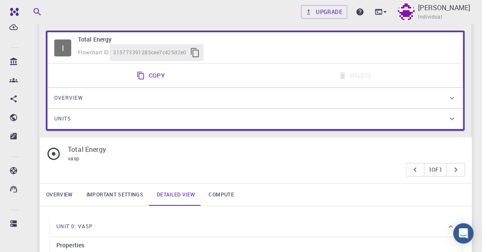
click at [63, 95] on span "Overview" at bounding box center [68, 98] width 29 height 14
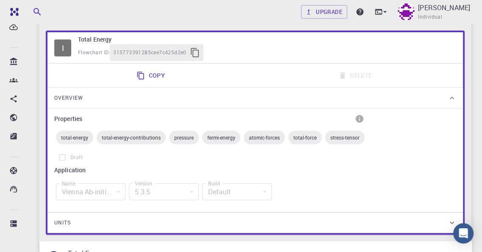
click at [80, 137] on span "total-energy" at bounding box center [74, 137] width 37 height 7
click at [362, 117] on icon "info" at bounding box center [360, 119] width 8 height 8
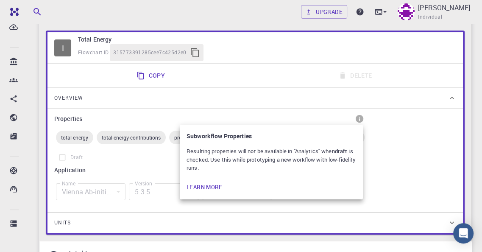
click at [148, 178] on div at bounding box center [241, 126] width 482 height 252
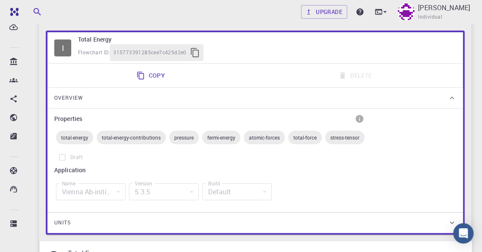
click at [61, 156] on label "Draft" at bounding box center [210, 157] width 312 height 16
click at [101, 95] on div "Overview" at bounding box center [250, 98] width 393 height 14
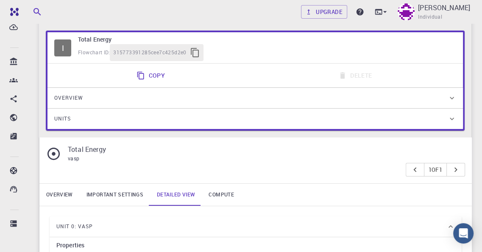
click at [63, 47] on div "I" at bounding box center [62, 47] width 17 height 17
click at [98, 38] on h6 "Total Energy" at bounding box center [267, 39] width 378 height 9
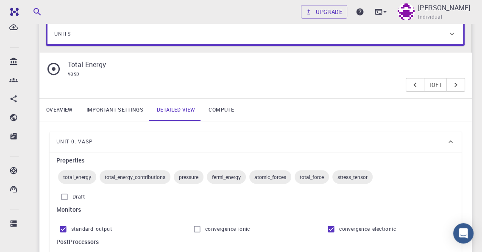
scroll to position [31, 0]
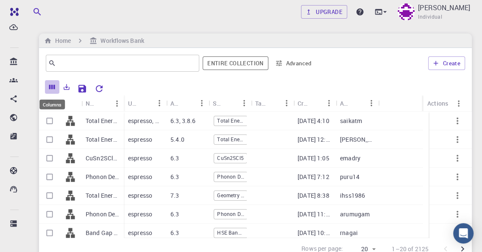
click at [50, 86] on icon "Columns" at bounding box center [52, 87] width 6 height 5
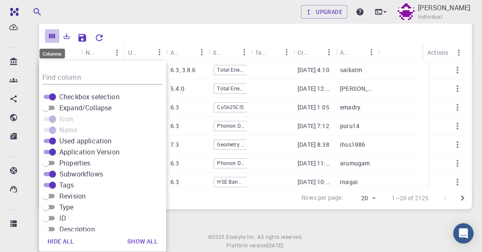
click at [51, 33] on icon "Columns" at bounding box center [52, 36] width 8 height 8
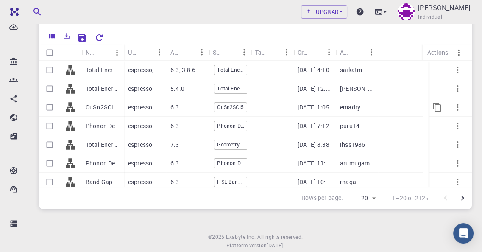
click at [92, 106] on p "CuSn2SCl5 relax" at bounding box center [103, 107] width 34 height 8
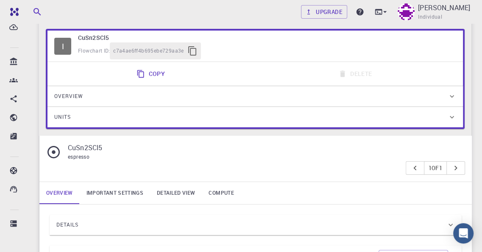
scroll to position [127, 0]
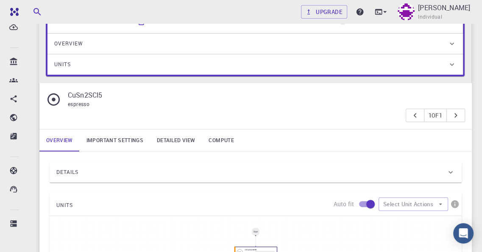
click at [119, 140] on link "Important settings" at bounding box center [115, 140] width 70 height 22
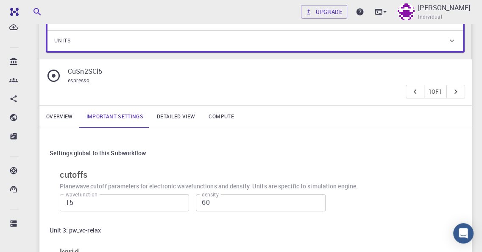
scroll to position [131, 0]
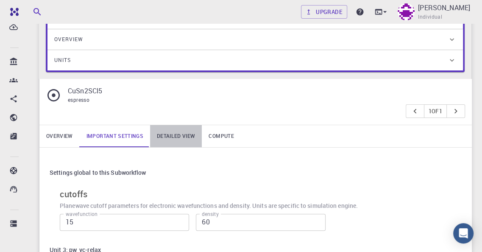
click at [175, 134] on link "Detailed view" at bounding box center [176, 136] width 52 height 22
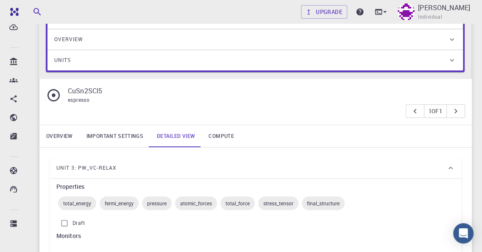
scroll to position [216, 0]
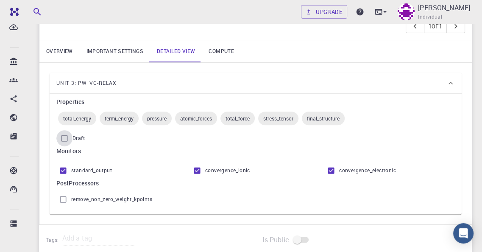
click at [64, 136] on input "Draft" at bounding box center [64, 138] width 16 height 16
click at [63, 137] on input "Draft" at bounding box center [64, 138] width 16 height 16
click at [78, 137] on span "Draft" at bounding box center [78, 138] width 12 height 8
click at [72, 137] on input "Draft" at bounding box center [64, 138] width 16 height 16
checkbox input "false"
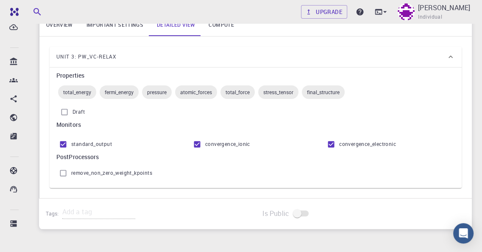
scroll to position [200, 0]
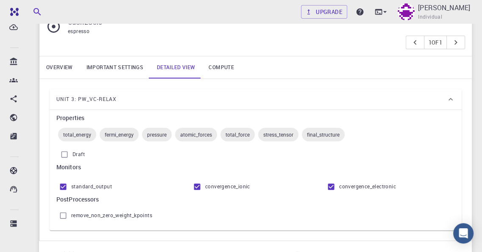
click at [80, 131] on span "total_energy" at bounding box center [77, 134] width 38 height 7
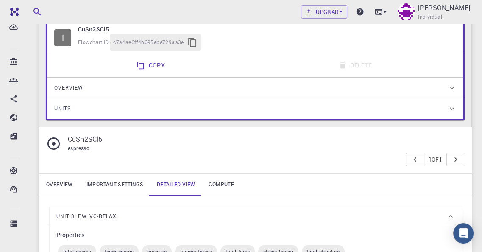
scroll to position [73, 0]
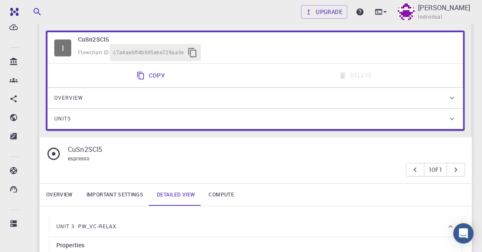
click at [220, 192] on link "Compute" at bounding box center [221, 195] width 39 height 22
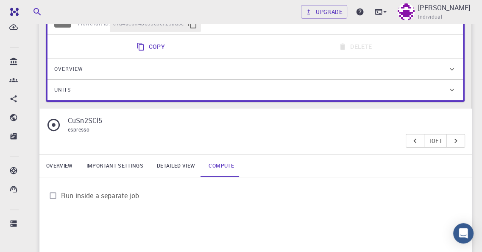
scroll to position [115, 0]
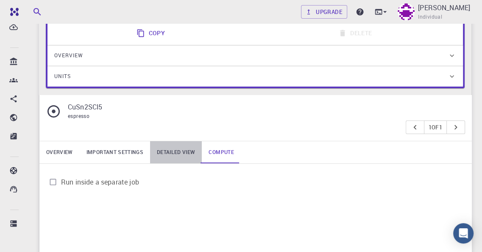
click at [176, 151] on link "Detailed view" at bounding box center [176, 152] width 52 height 22
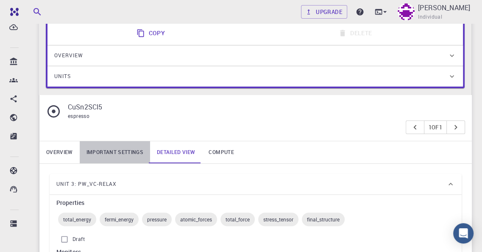
click at [112, 151] on link "Important settings" at bounding box center [115, 152] width 70 height 22
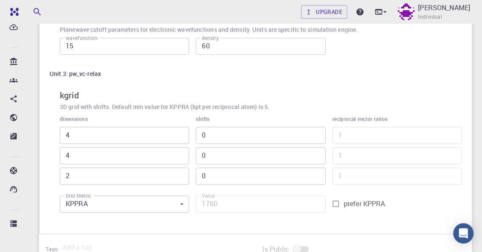
scroll to position [327, 0]
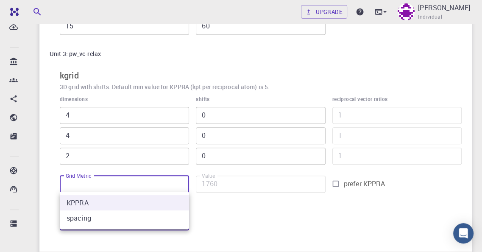
click at [46, 177] on div at bounding box center [241, 126] width 482 height 252
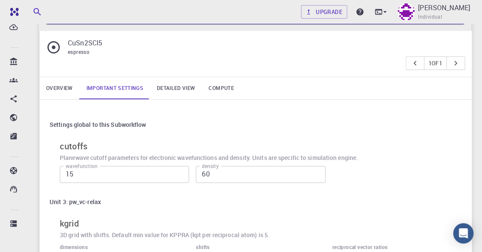
scroll to position [89, 0]
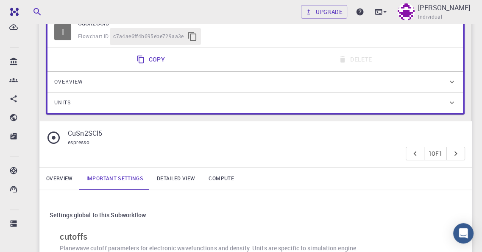
click at [58, 178] on link "Overview" at bounding box center [59, 178] width 40 height 22
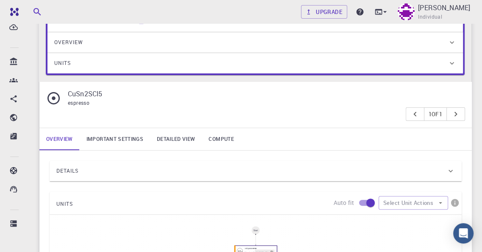
scroll to position [174, 0]
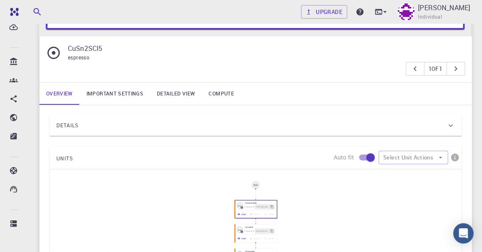
click at [69, 123] on span "Details" at bounding box center [67, 126] width 22 height 14
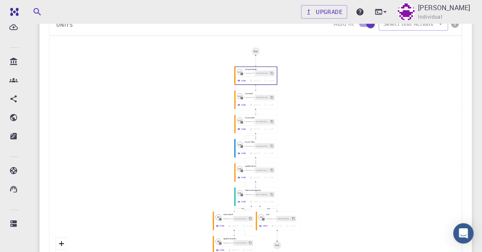
scroll to position [555, 0]
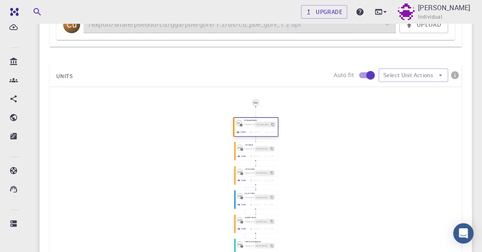
click at [248, 125] on div "Flowchart ID: 1fe216f66cd9636f3f07adbc" at bounding box center [259, 124] width 31 height 6
click at [261, 152] on div "View Delete Clone" at bounding box center [256, 156] width 44 height 8
click at [261, 173] on div "9a21f6d56d7c6031a9d69856" at bounding box center [265, 173] width 21 height 6
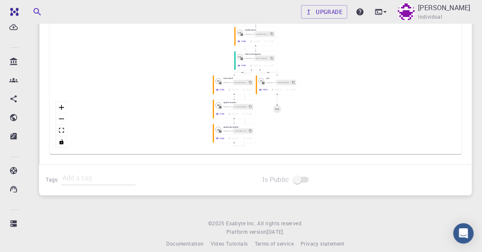
scroll to position [751, 0]
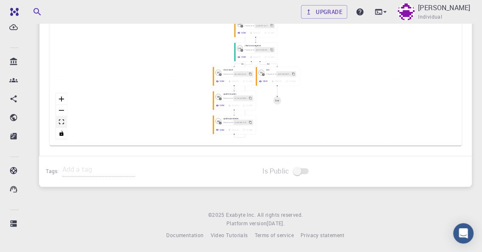
click at [60, 119] on icon "fit view" at bounding box center [61, 121] width 5 height 5
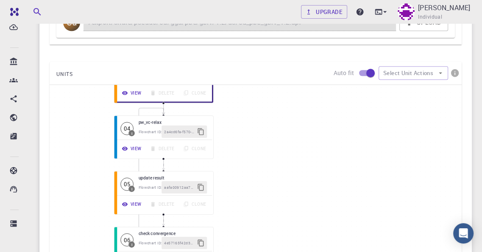
scroll to position [544, 0]
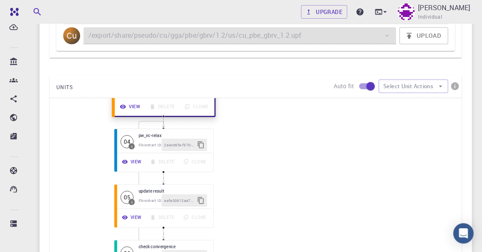
click at [135, 106] on button "View" at bounding box center [130, 106] width 29 height 13
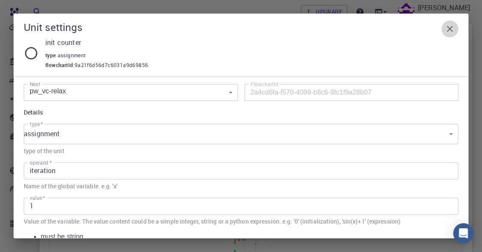
click at [451, 25] on icon "button" at bounding box center [450, 29] width 10 height 10
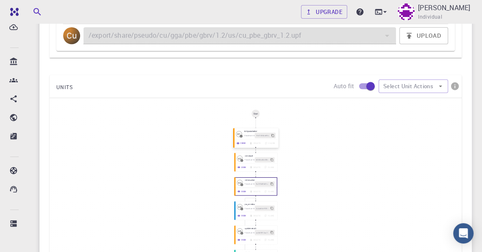
click at [245, 134] on span "Flowchart ID:" at bounding box center [249, 135] width 11 height 2
click at [238, 142] on icon "button" at bounding box center [238, 143] width 3 height 2
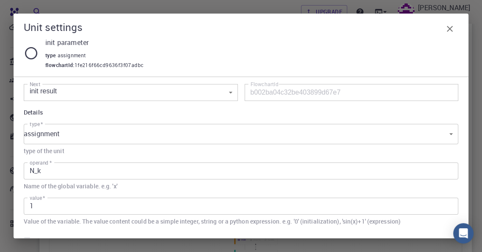
click at [449, 27] on icon "button" at bounding box center [450, 29] width 10 height 10
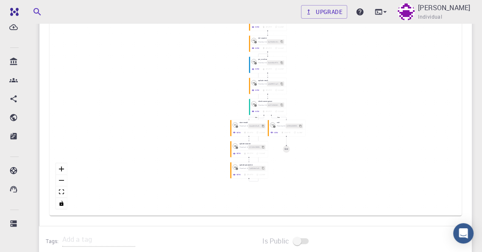
scroll to position [695, 0]
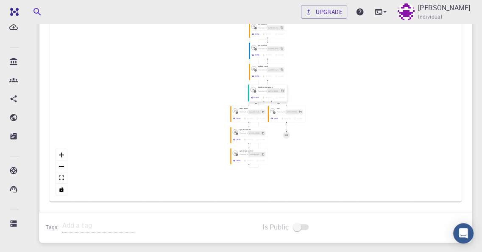
click at [252, 96] on icon "button" at bounding box center [252, 97] width 3 height 3
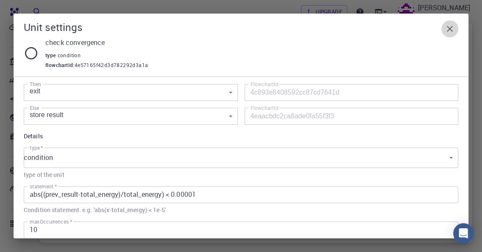
click at [450, 25] on icon "button" at bounding box center [450, 29] width 10 height 10
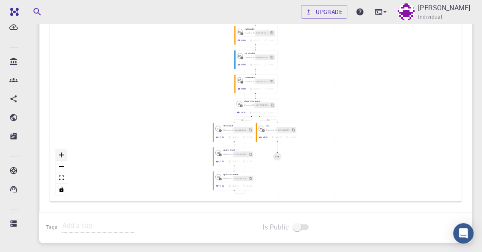
click at [62, 154] on icon "zoom in" at bounding box center [61, 154] width 5 height 5
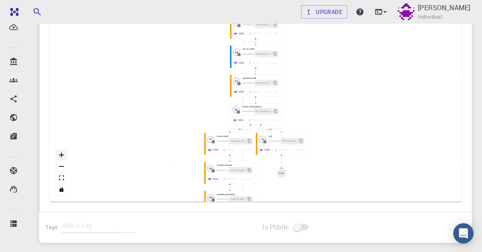
click at [62, 154] on icon "zoom in" at bounding box center [61, 154] width 5 height 5
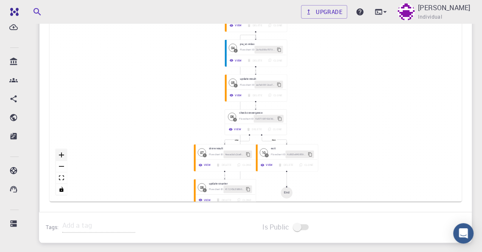
click at [62, 154] on icon "zoom in" at bounding box center [61, 154] width 5 height 5
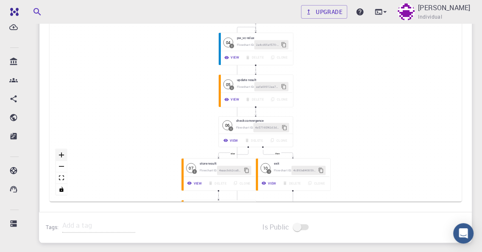
click at [62, 154] on icon "zoom in" at bounding box center [61, 154] width 5 height 5
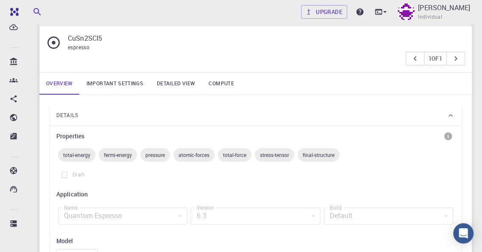
scroll to position [183, 0]
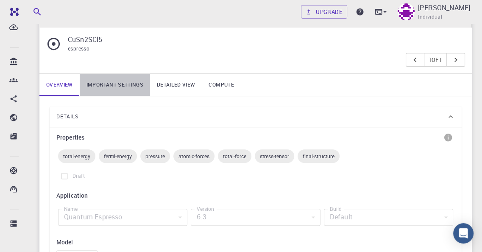
click at [125, 83] on link "Important settings" at bounding box center [115, 85] width 70 height 22
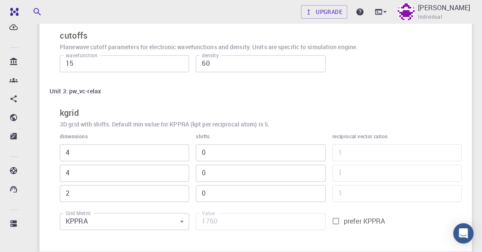
scroll to position [225, 0]
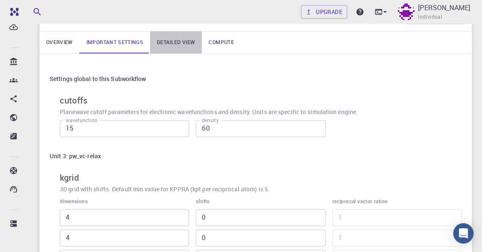
click at [181, 41] on link "Detailed view" at bounding box center [176, 42] width 52 height 22
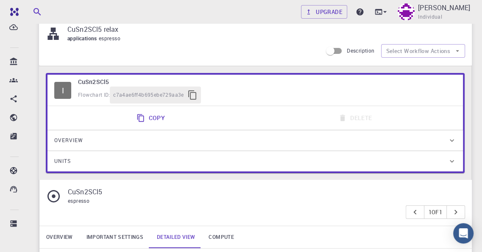
scroll to position [0, 0]
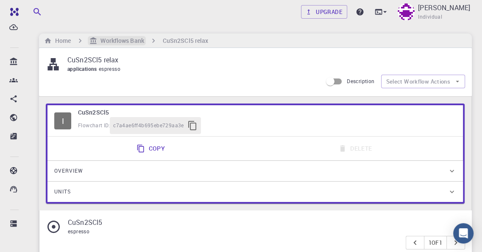
click at [117, 39] on h6 "Workflows Bank" at bounding box center [120, 40] width 47 height 9
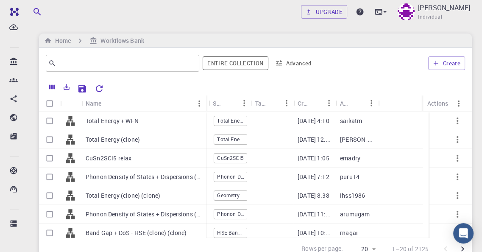
drag, startPoint x: 123, startPoint y: 95, endPoint x: 206, endPoint y: 92, distance: 82.3
click at [206, 92] on div "Name Used application Application Version Subworkflows Tags Created Account Act…" at bounding box center [255, 168] width 433 height 181
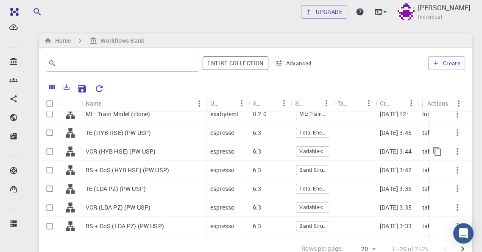
scroll to position [253, 0]
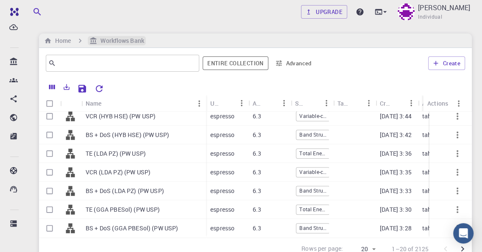
click at [123, 36] on h6 "Workflows Bank" at bounding box center [120, 40] width 47 height 9
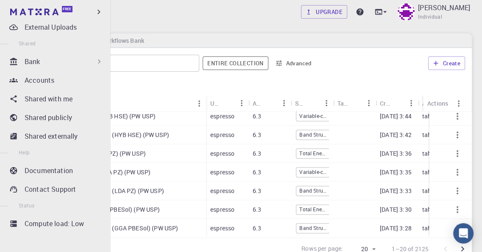
click at [95, 59] on icon at bounding box center [99, 61] width 8 height 8
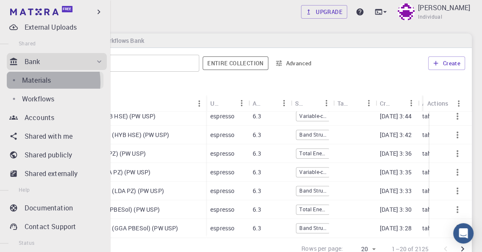
click at [35, 82] on p "Materials" at bounding box center [36, 80] width 29 height 10
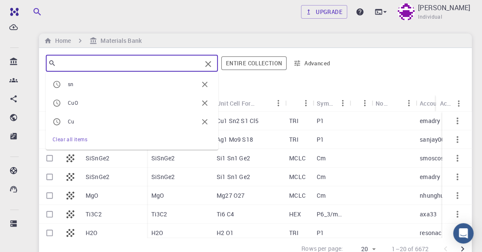
click at [66, 61] on input "text" at bounding box center [128, 63] width 145 height 12
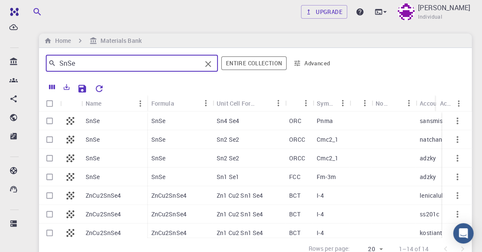
type input "SnSe"
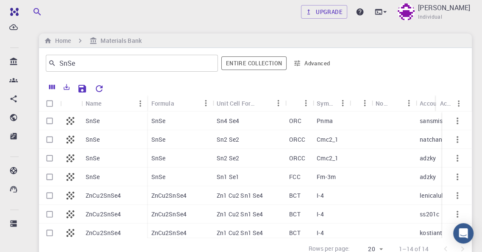
click at [98, 120] on p "SnSe" at bounding box center [93, 121] width 14 height 8
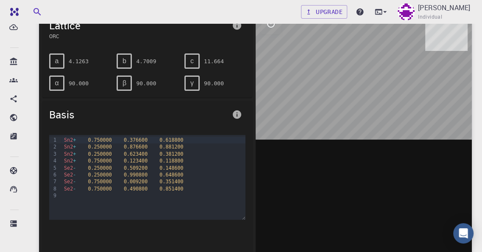
scroll to position [42, 0]
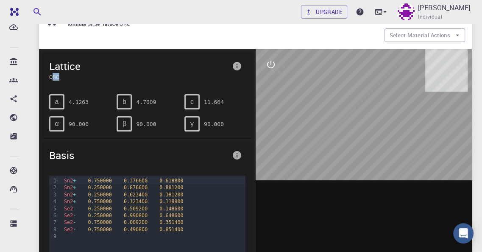
drag, startPoint x: 53, startPoint y: 75, endPoint x: 59, endPoint y: 75, distance: 6.4
click at [59, 75] on span "ORC" at bounding box center [138, 77] width 179 height 8
click at [304, 128] on div at bounding box center [364, 181] width 217 height 264
click at [236, 65] on icon "info" at bounding box center [237, 66] width 8 height 8
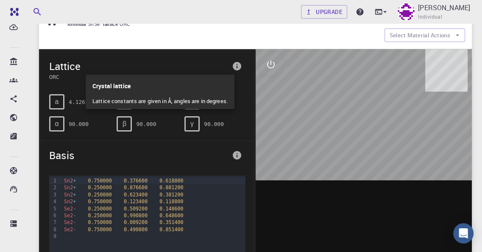
click at [295, 110] on div at bounding box center [241, 126] width 482 height 252
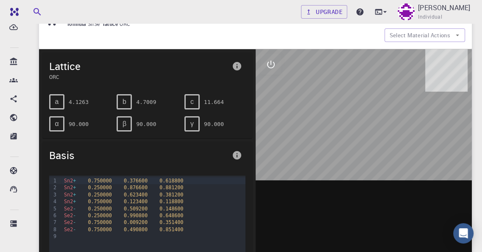
click at [238, 153] on icon "info" at bounding box center [237, 155] width 8 height 8
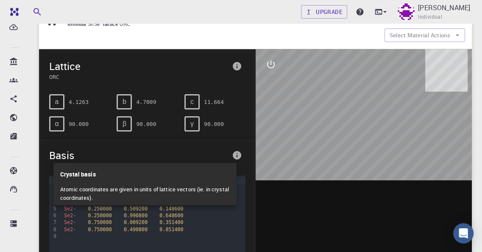
click at [292, 117] on div at bounding box center [241, 126] width 482 height 252
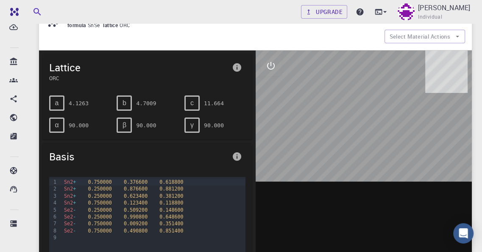
scroll to position [0, 0]
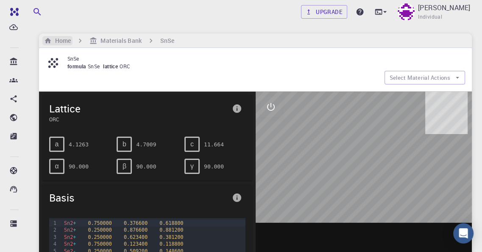
click at [58, 42] on h6 "Home" at bounding box center [61, 40] width 19 height 9
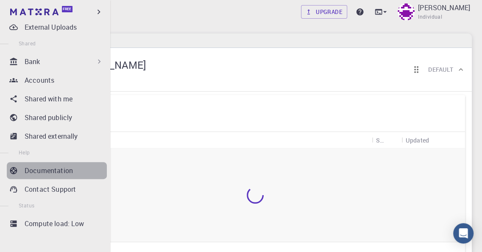
click at [59, 165] on p "Documentation" at bounding box center [49, 170] width 48 height 10
